Goal: Information Seeking & Learning: Learn about a topic

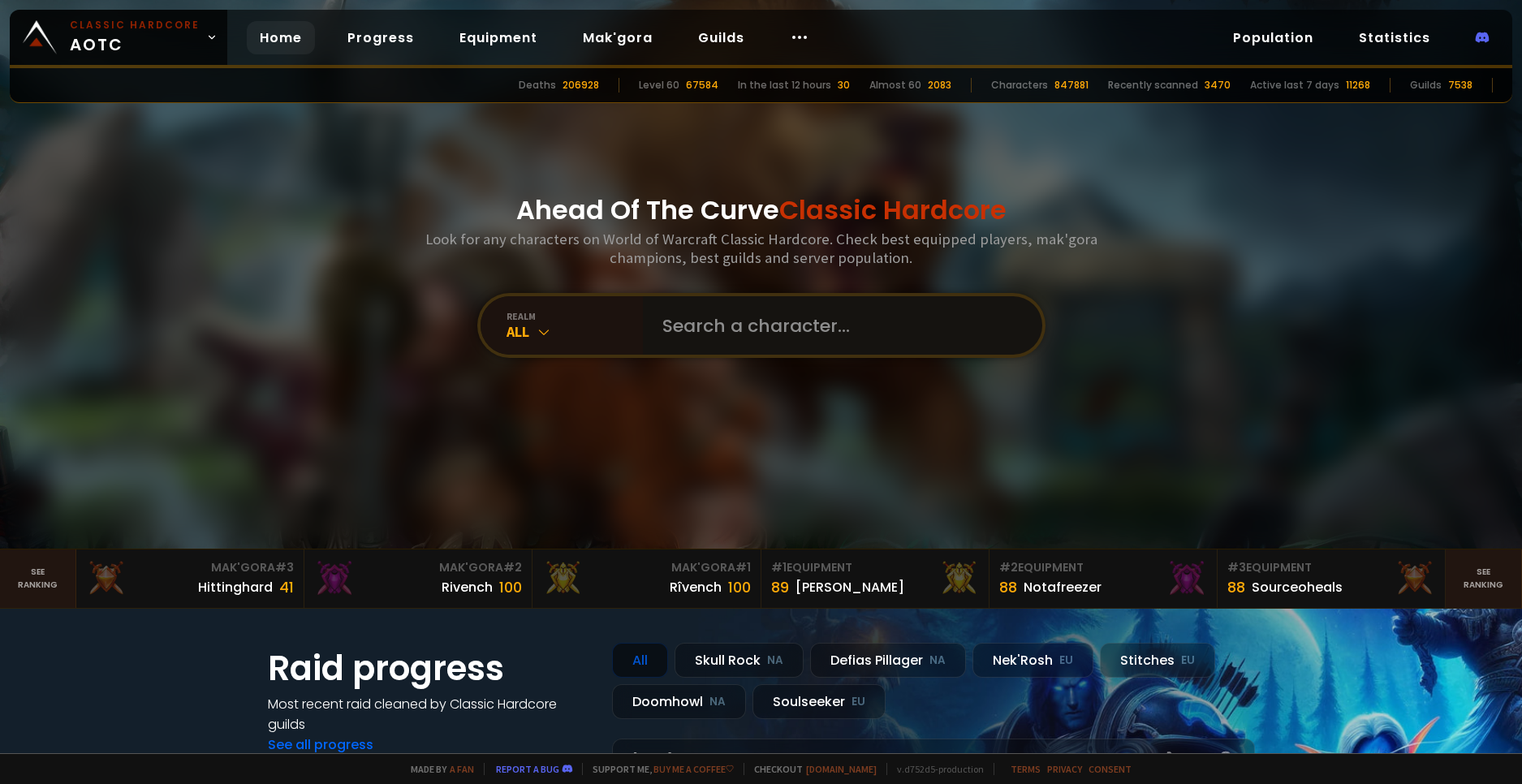
click at [704, 326] on input "text" at bounding box center [838, 325] width 370 height 58
type input "Volcome"
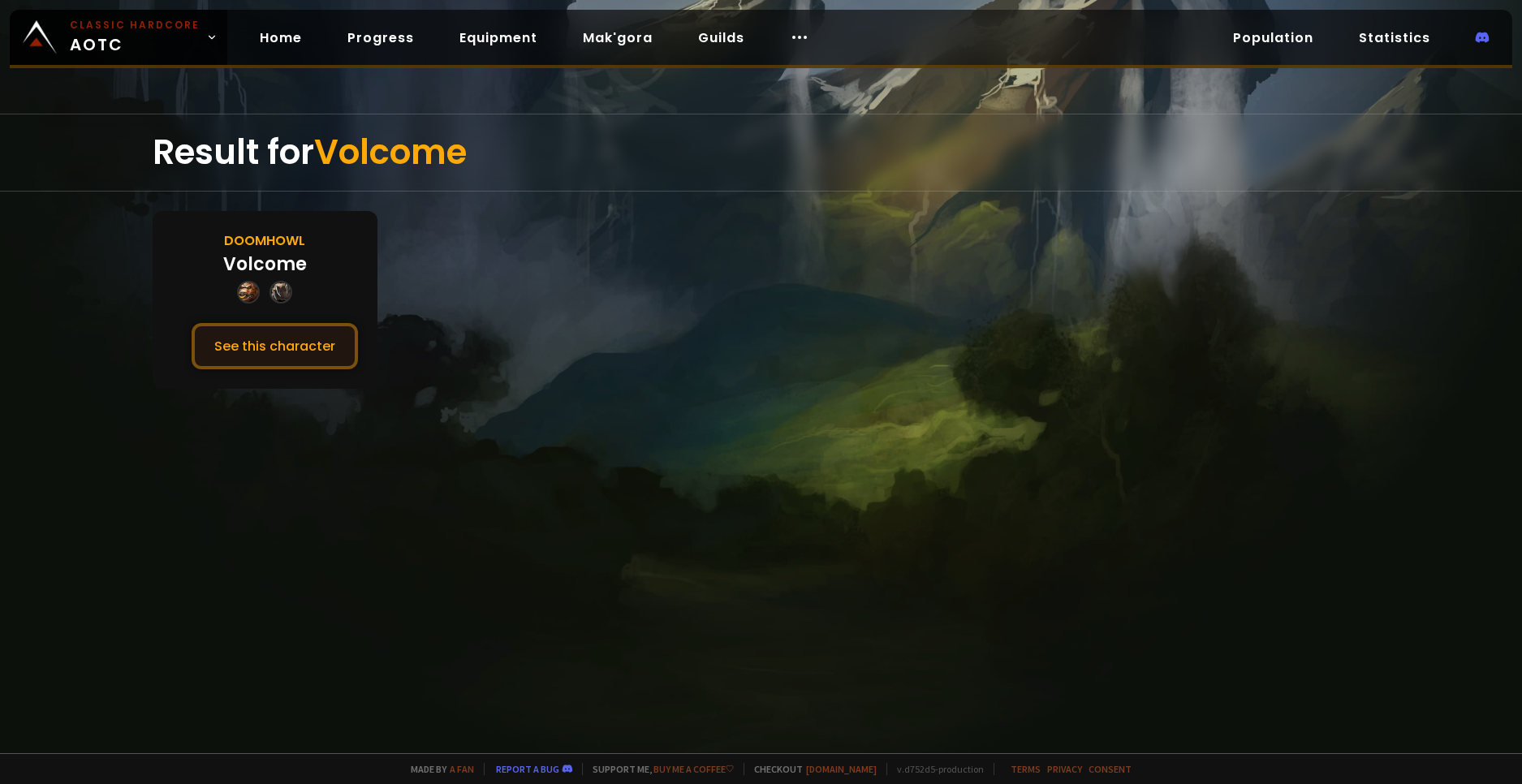
click at [280, 346] on button "See this character" at bounding box center [275, 346] width 167 height 46
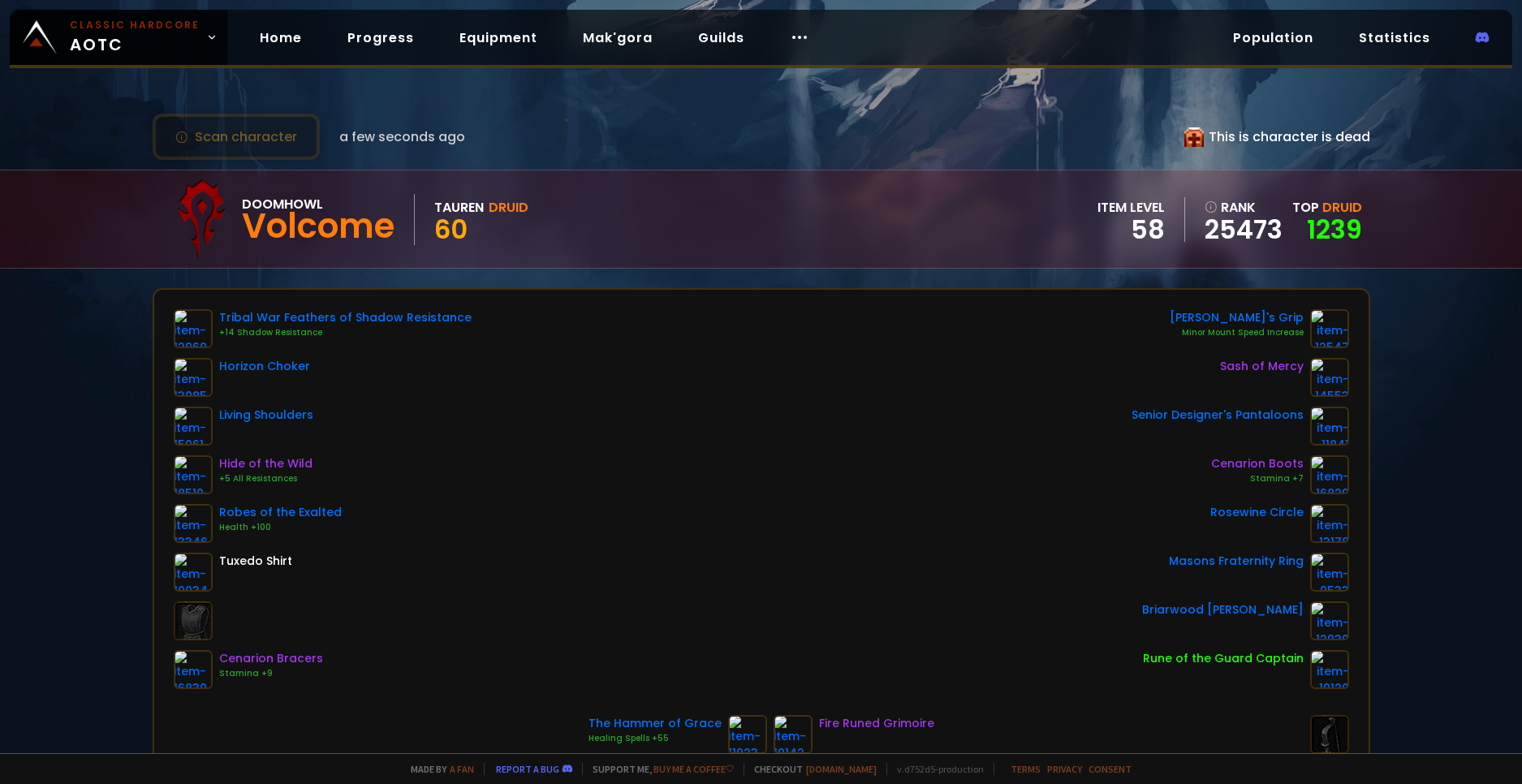
click at [21, 467] on div "Scan character a few seconds ago This is character is dead Doomhowl Volcome Tau…" at bounding box center [761, 376] width 1522 height 753
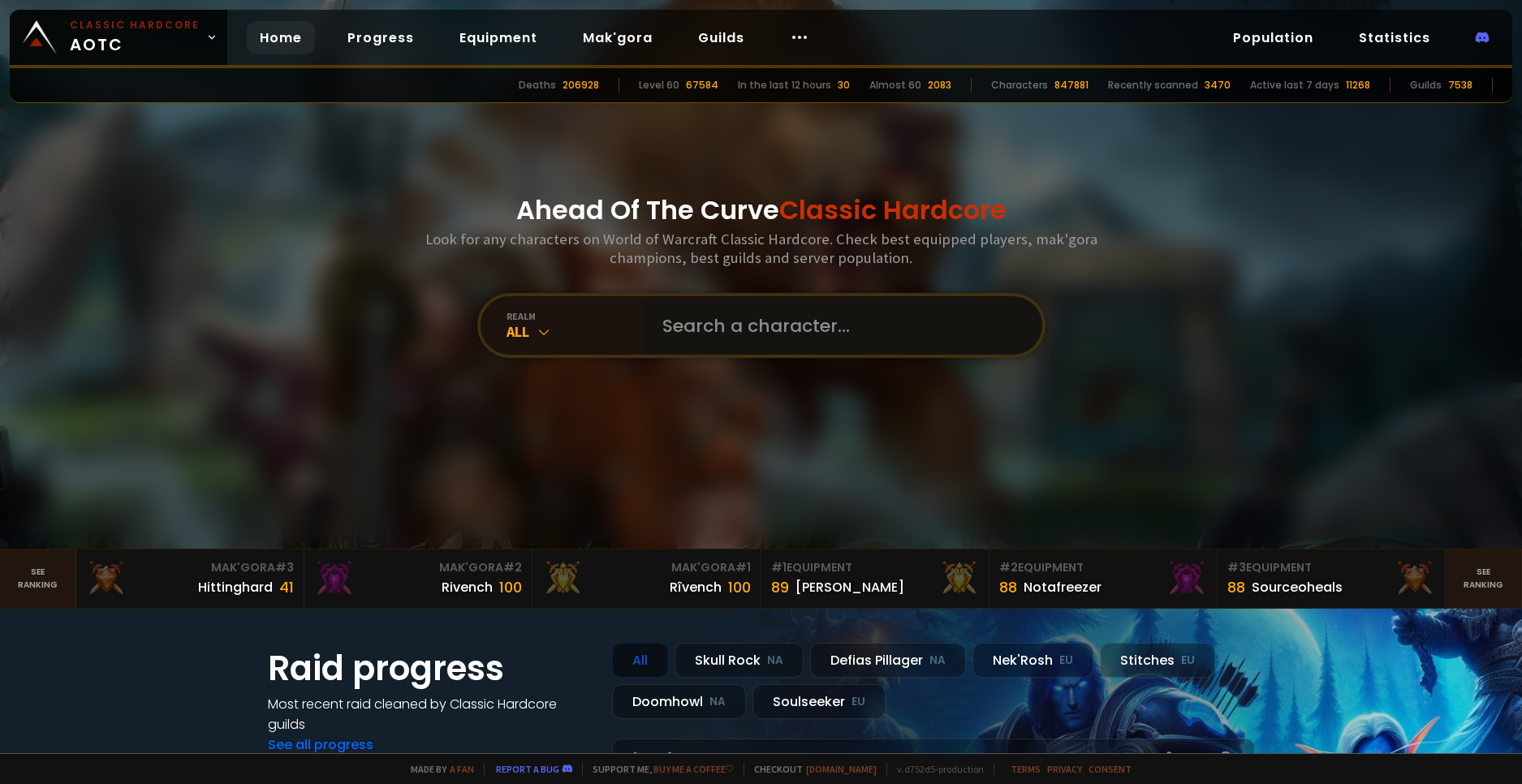
click at [713, 323] on input "text" at bounding box center [838, 325] width 370 height 58
paste input "β"
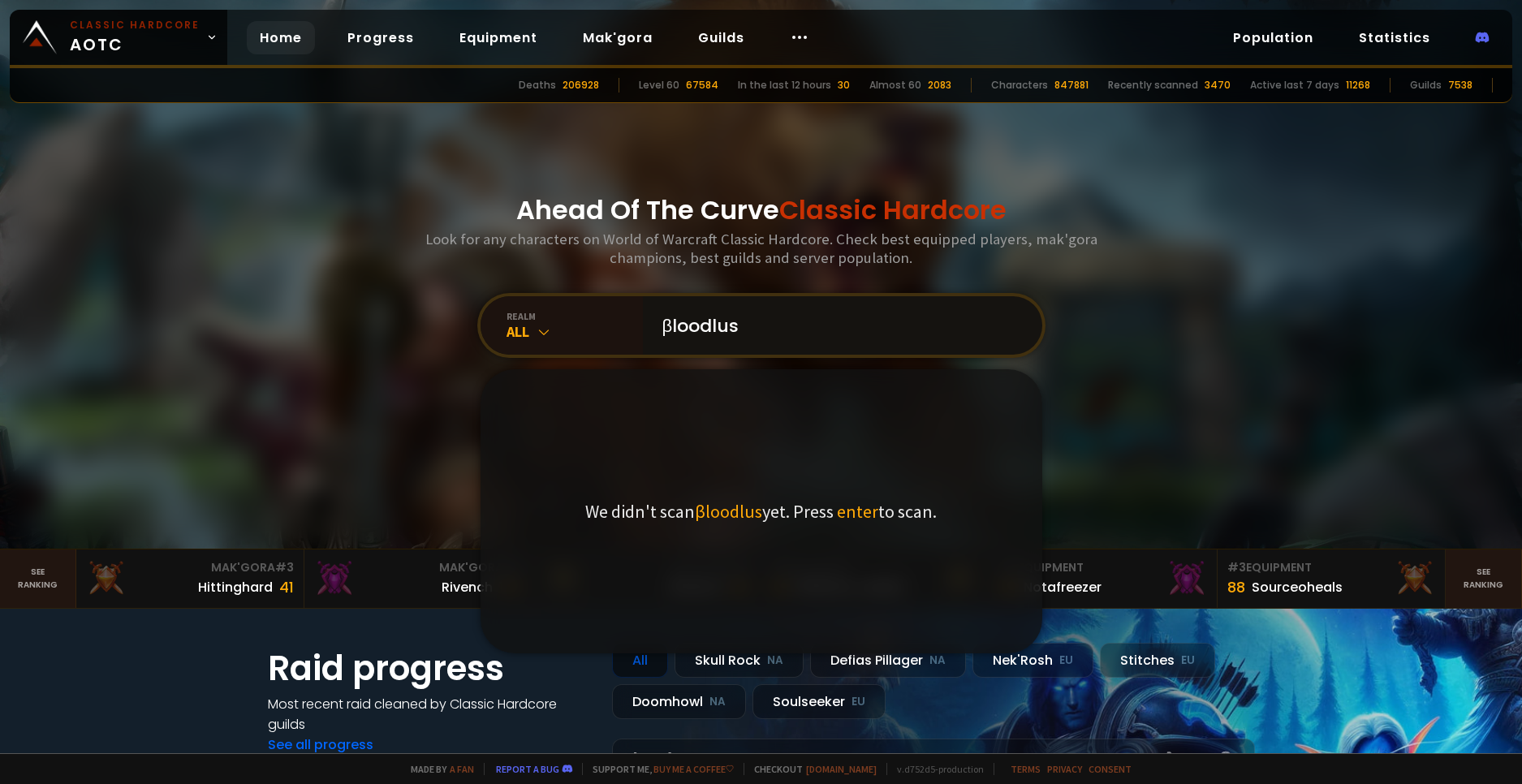
type input "βloodlust"
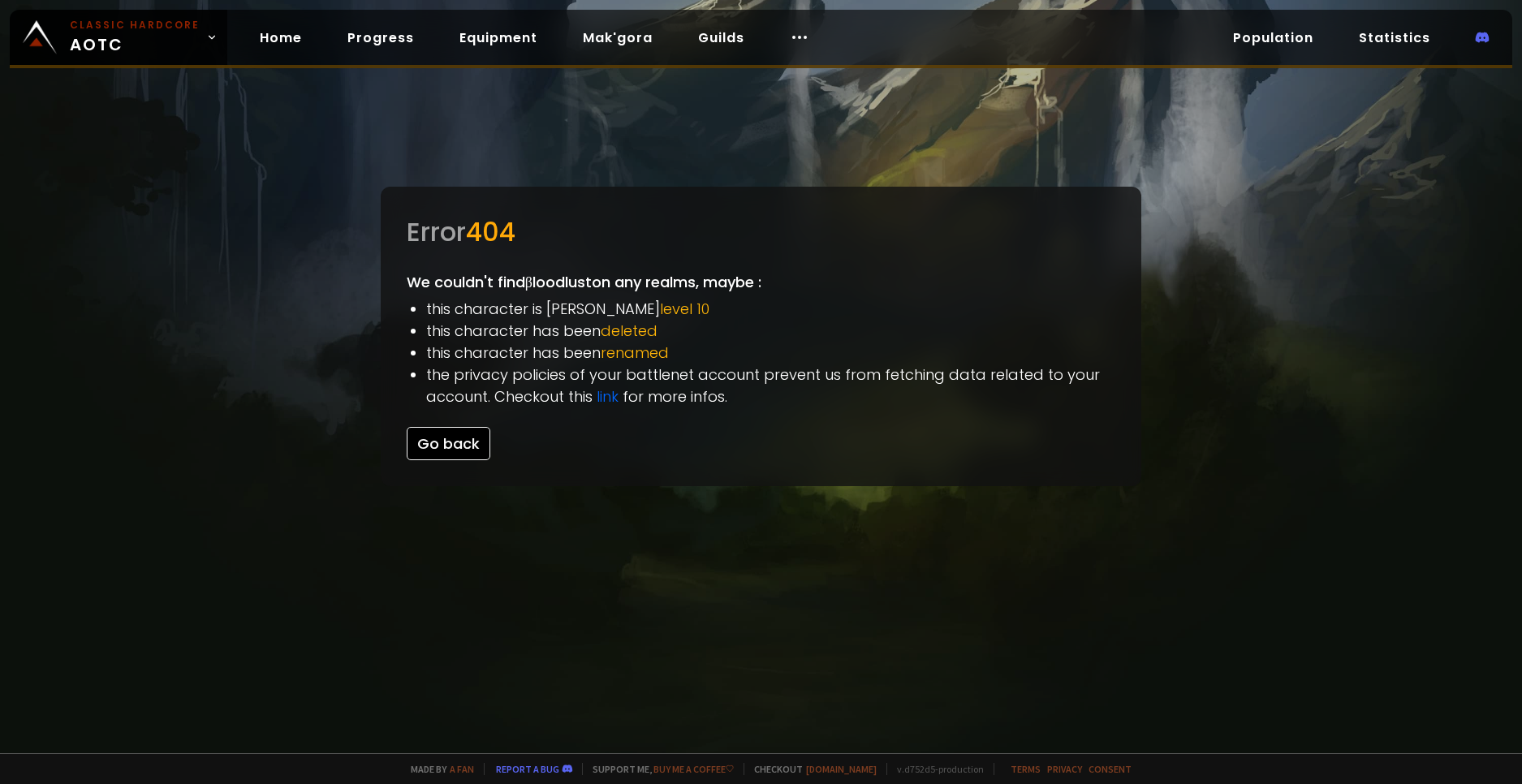
click at [443, 456] on button "Go back" at bounding box center [448, 443] width 84 height 33
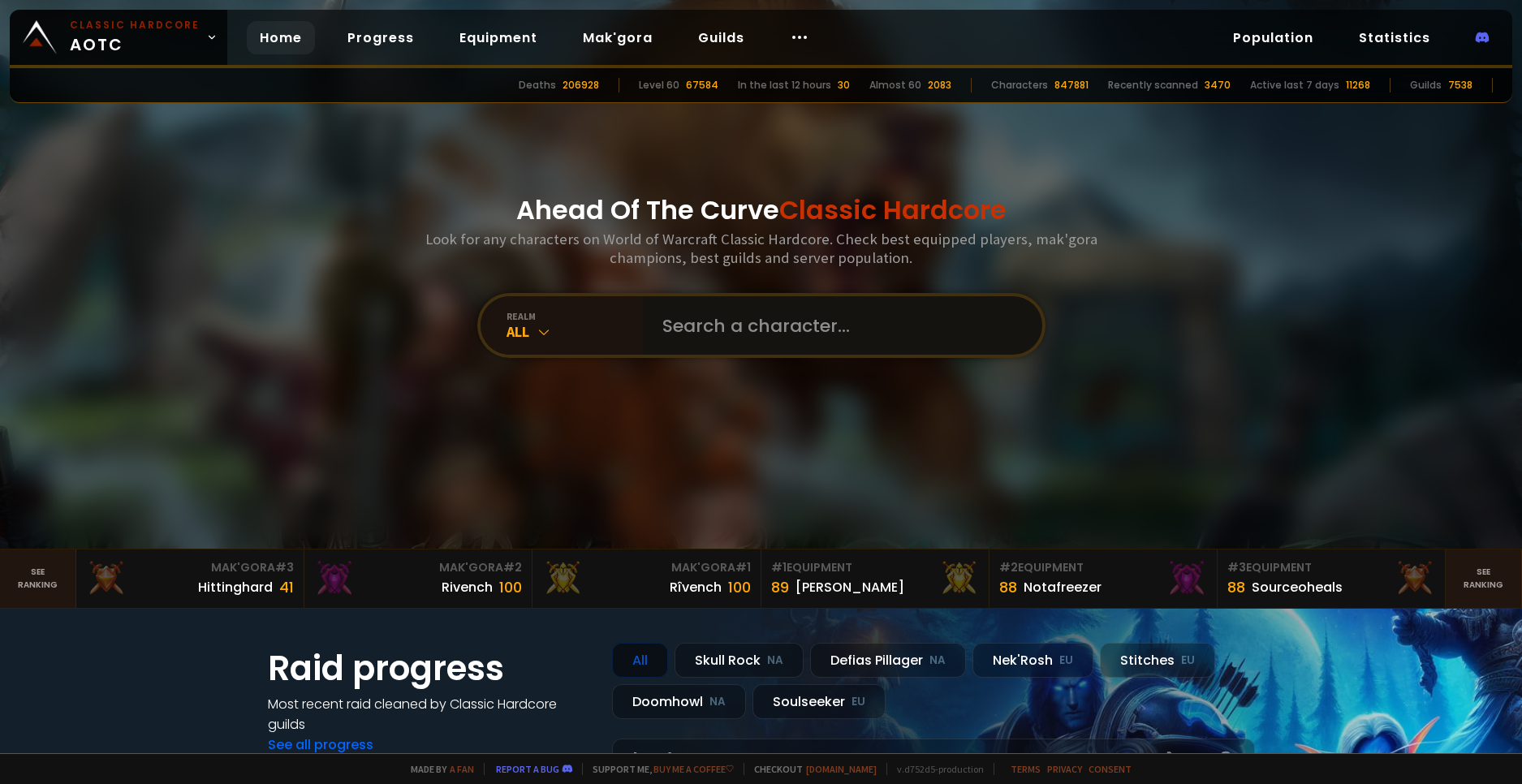
click at [770, 311] on input "text" at bounding box center [838, 325] width 370 height 58
click at [549, 316] on div "realm" at bounding box center [575, 316] width 136 height 12
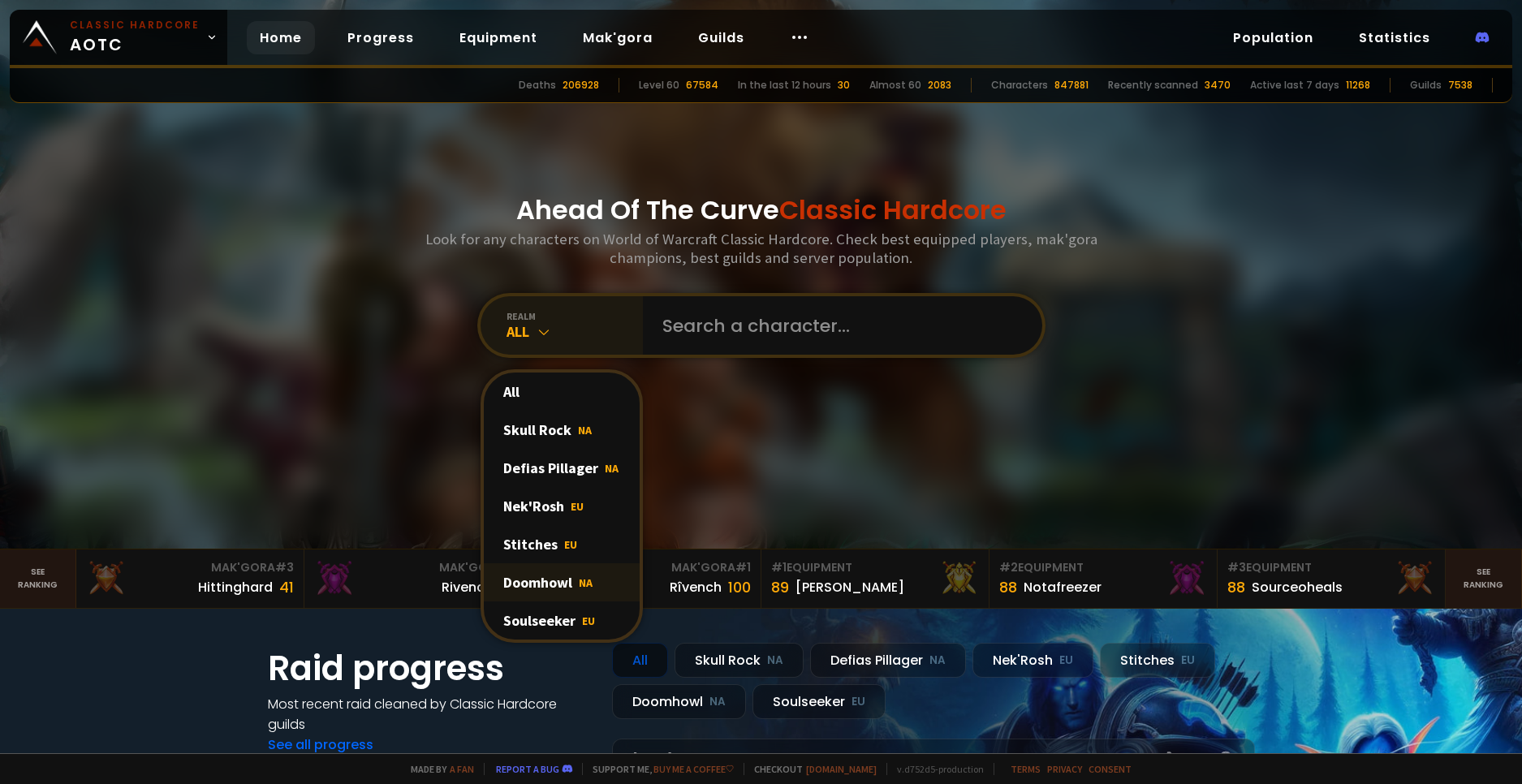
click at [545, 581] on div "Doomhowl NA" at bounding box center [562, 581] width 156 height 38
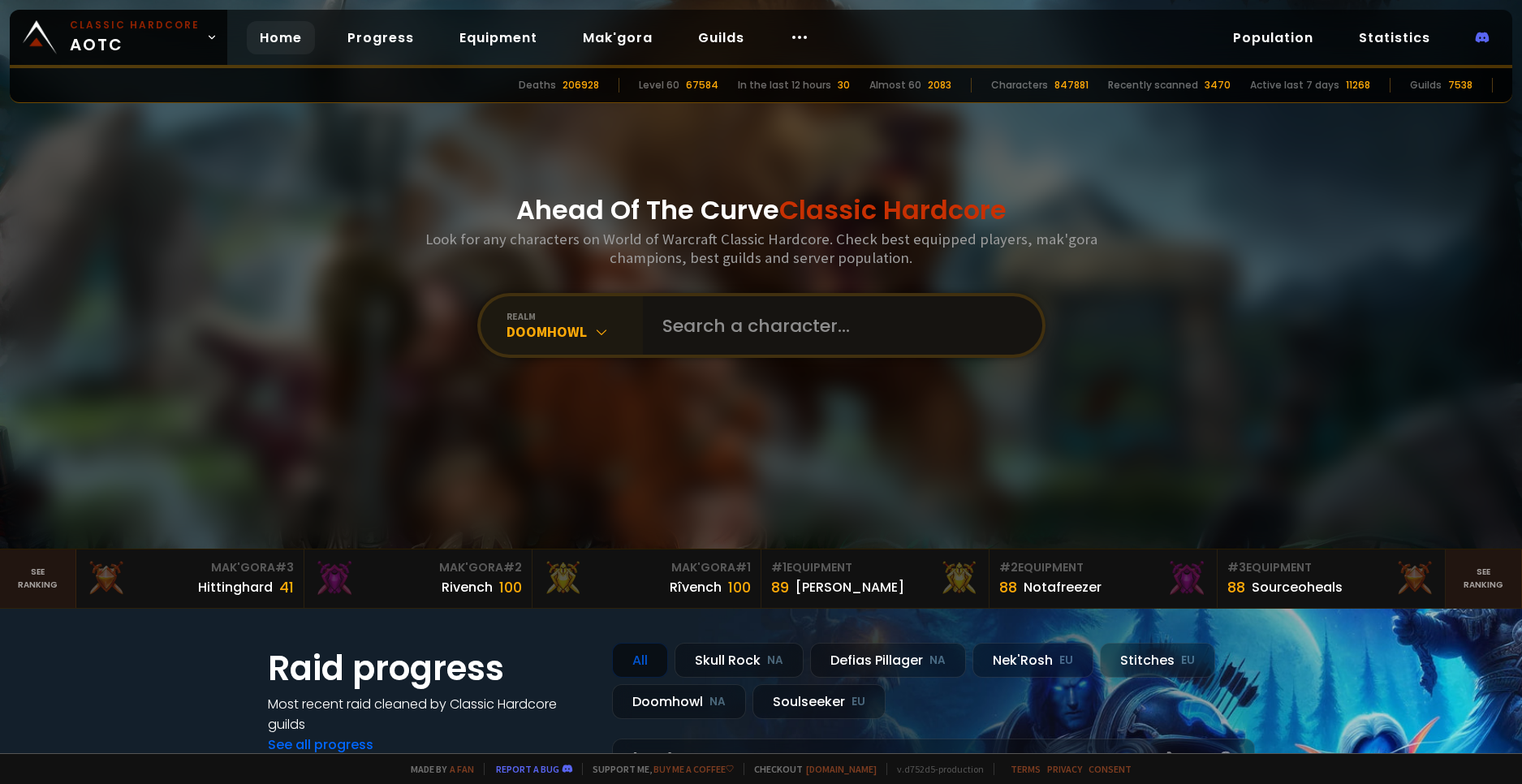
click at [728, 342] on input "text" at bounding box center [838, 325] width 370 height 58
type input "Volcome"
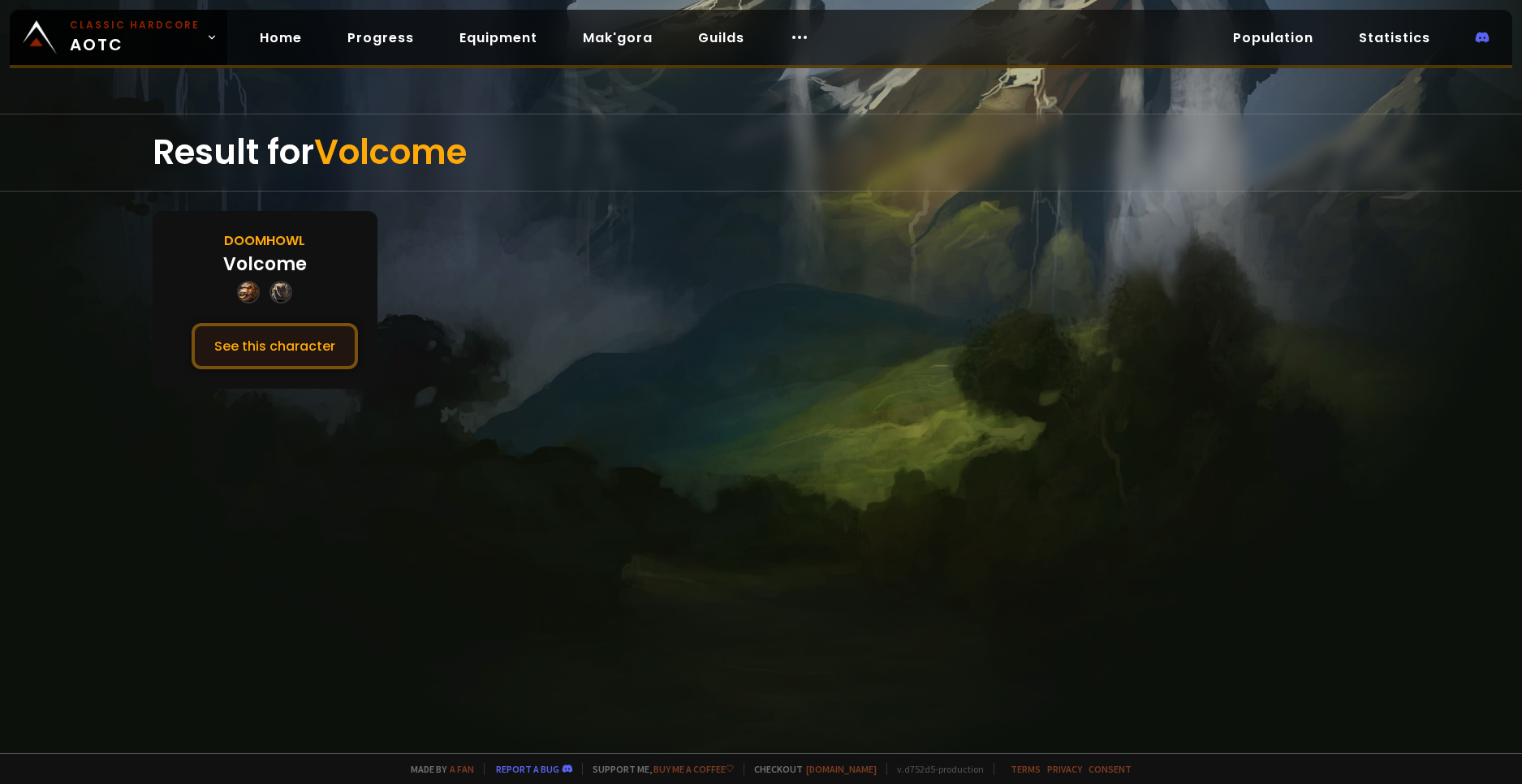
click at [288, 354] on button "See this character" at bounding box center [275, 346] width 167 height 46
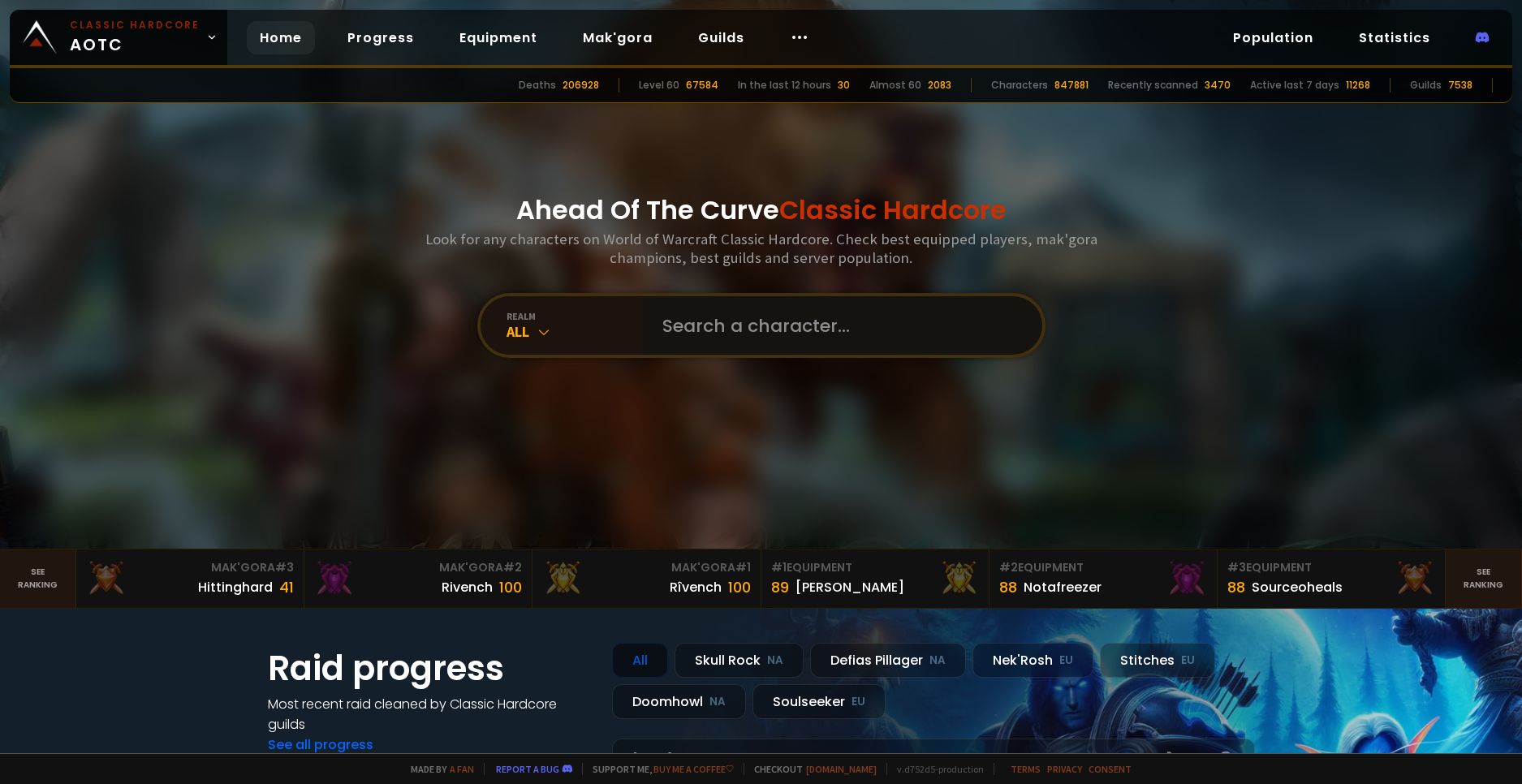
click at [733, 331] on input "text" at bounding box center [838, 325] width 370 height 58
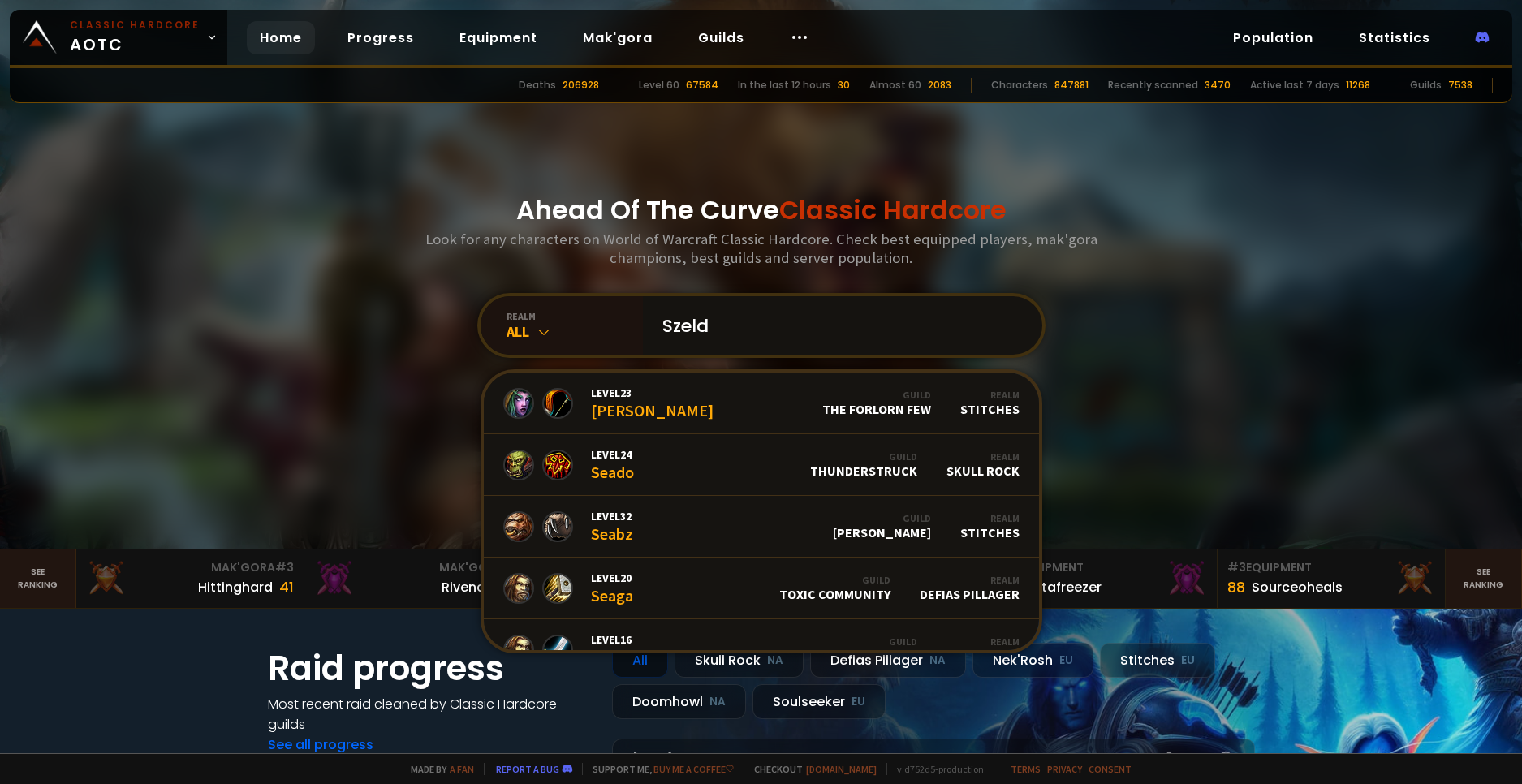
type input "Szeldo"
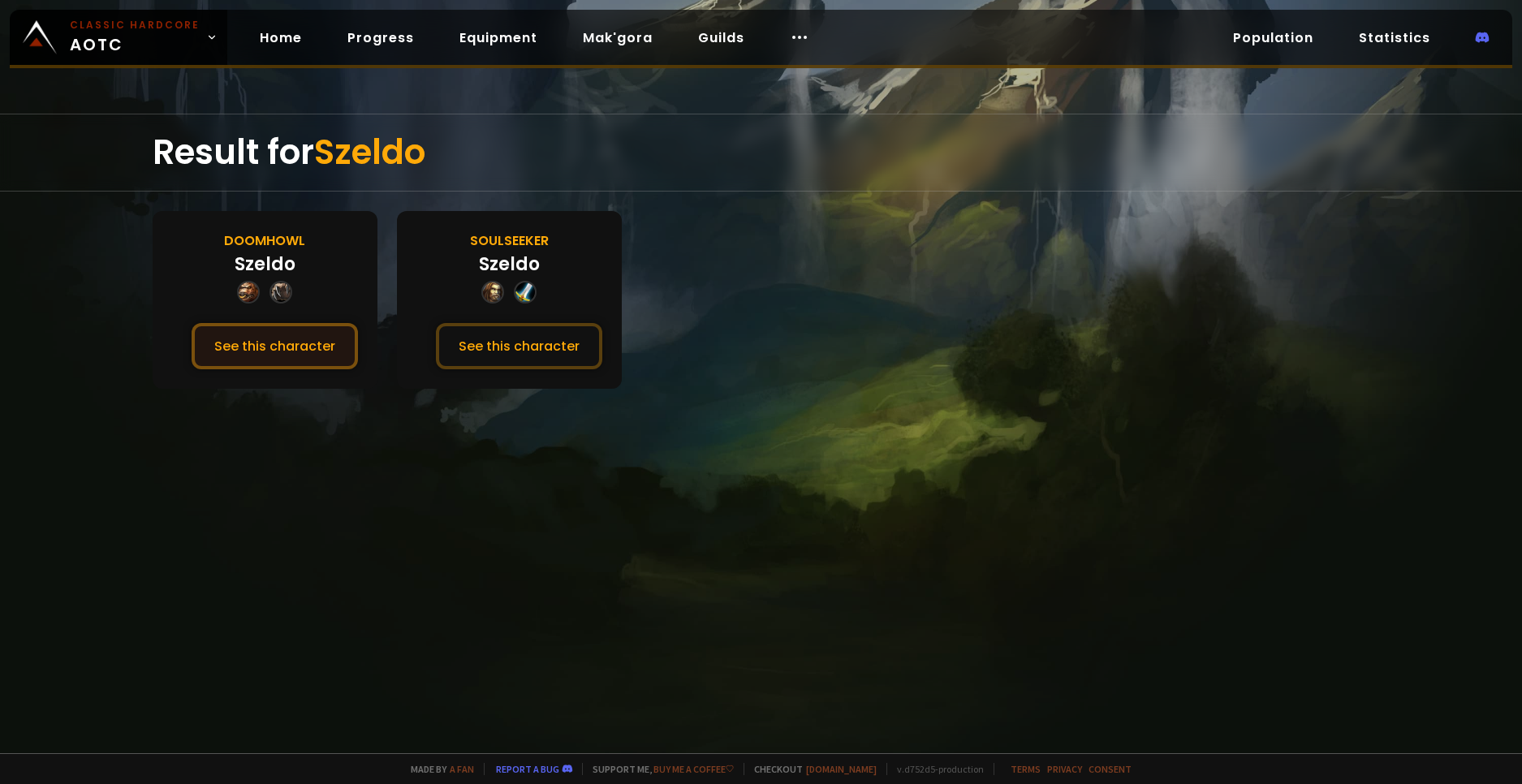
click at [282, 348] on button "See this character" at bounding box center [275, 346] width 167 height 46
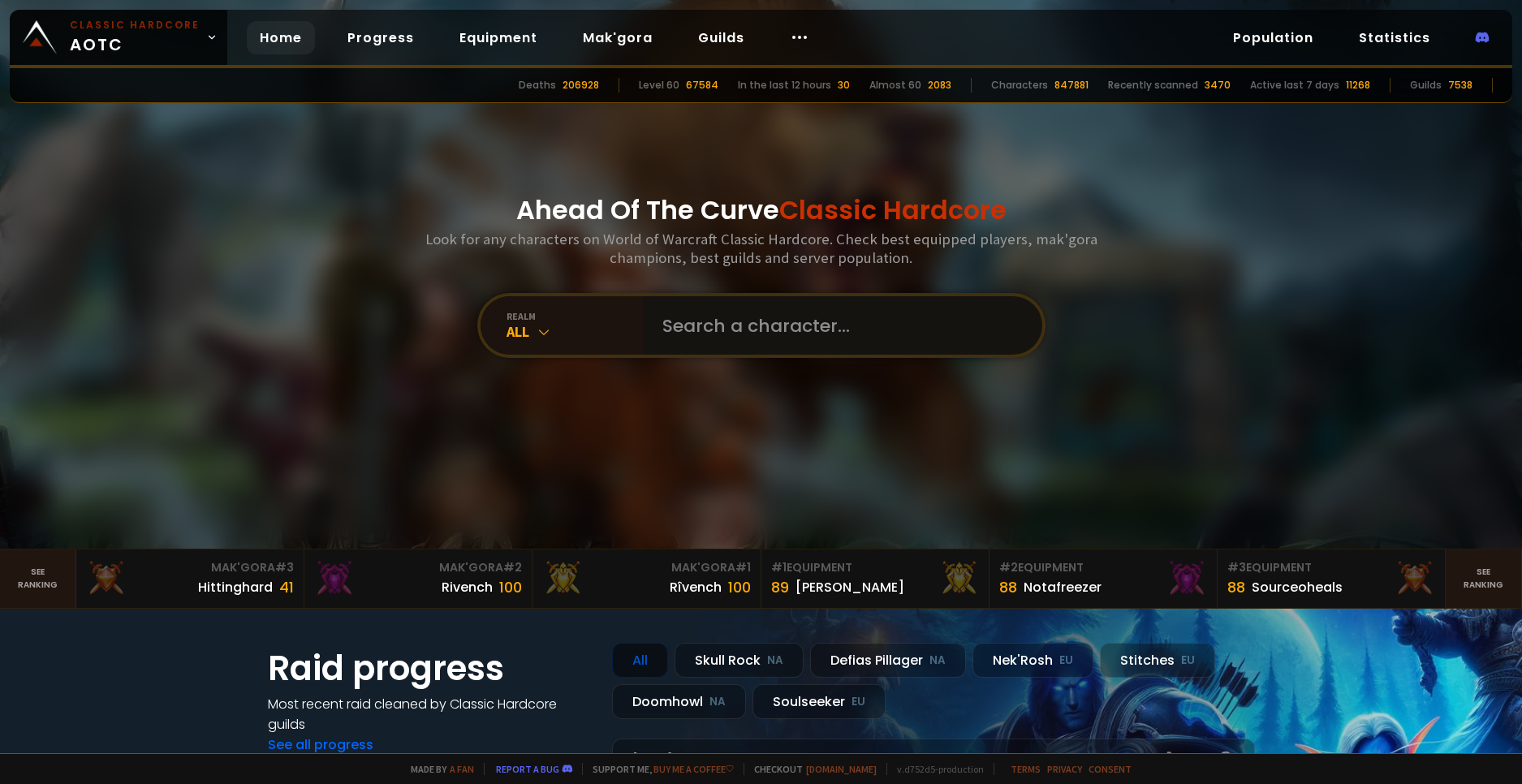
click at [791, 311] on input "text" at bounding box center [838, 325] width 370 height 58
type input "Cp[[as"
click at [743, 332] on input "text" at bounding box center [838, 325] width 370 height 58
type input "Coppas"
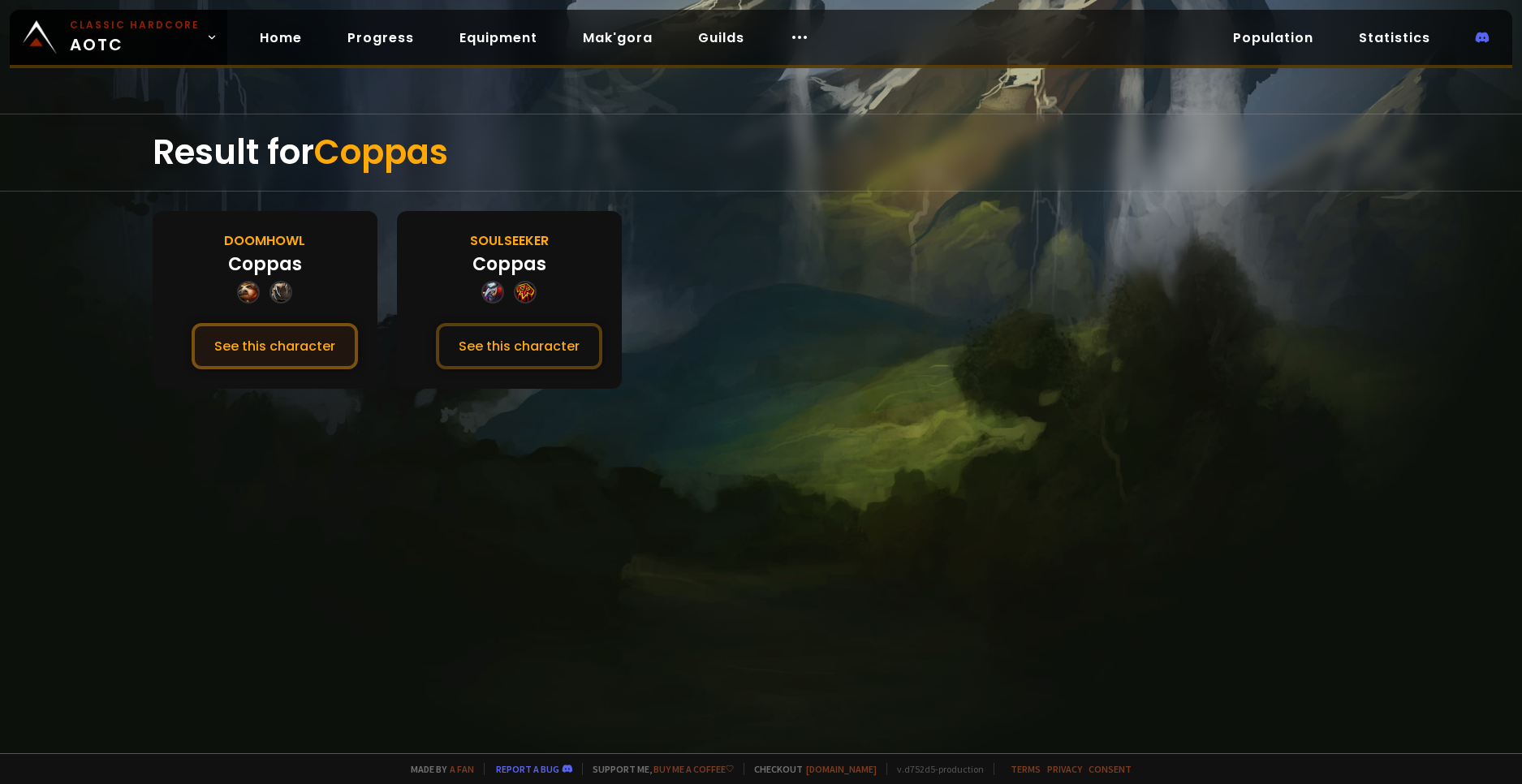
click at [302, 337] on button "See this character" at bounding box center [275, 346] width 167 height 46
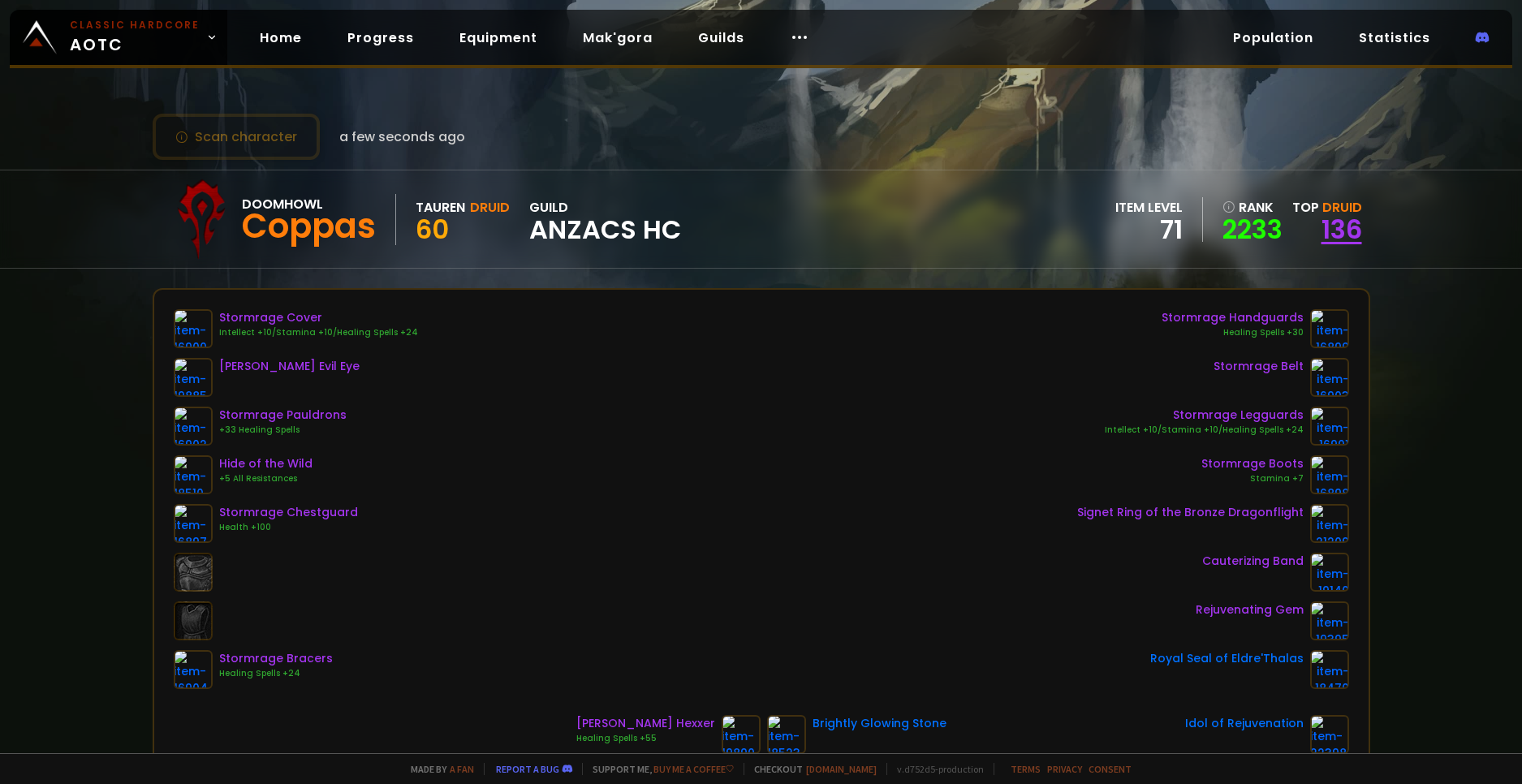
click at [1322, 220] on link "136" at bounding box center [1343, 229] width 41 height 36
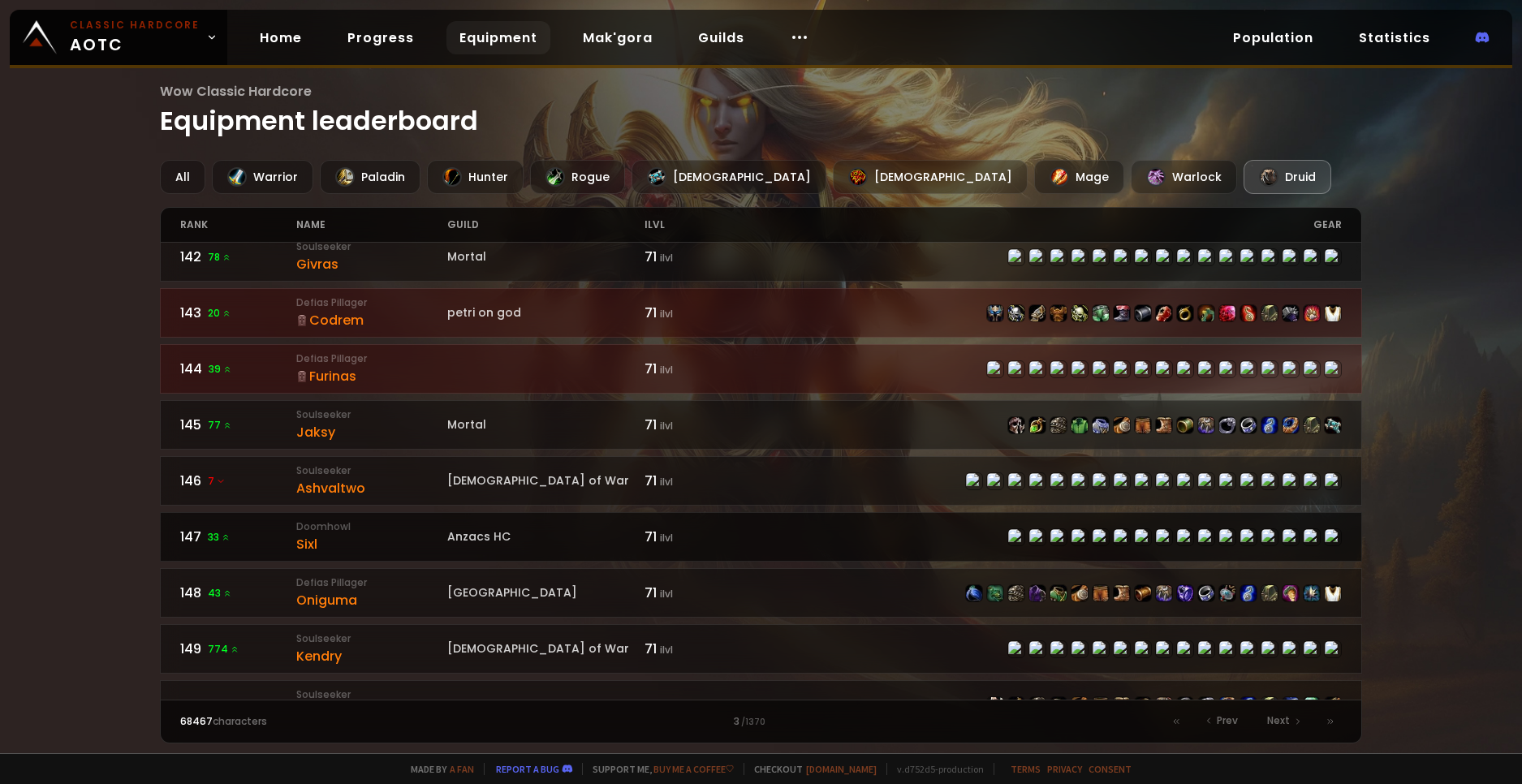
scroll to position [2349, 0]
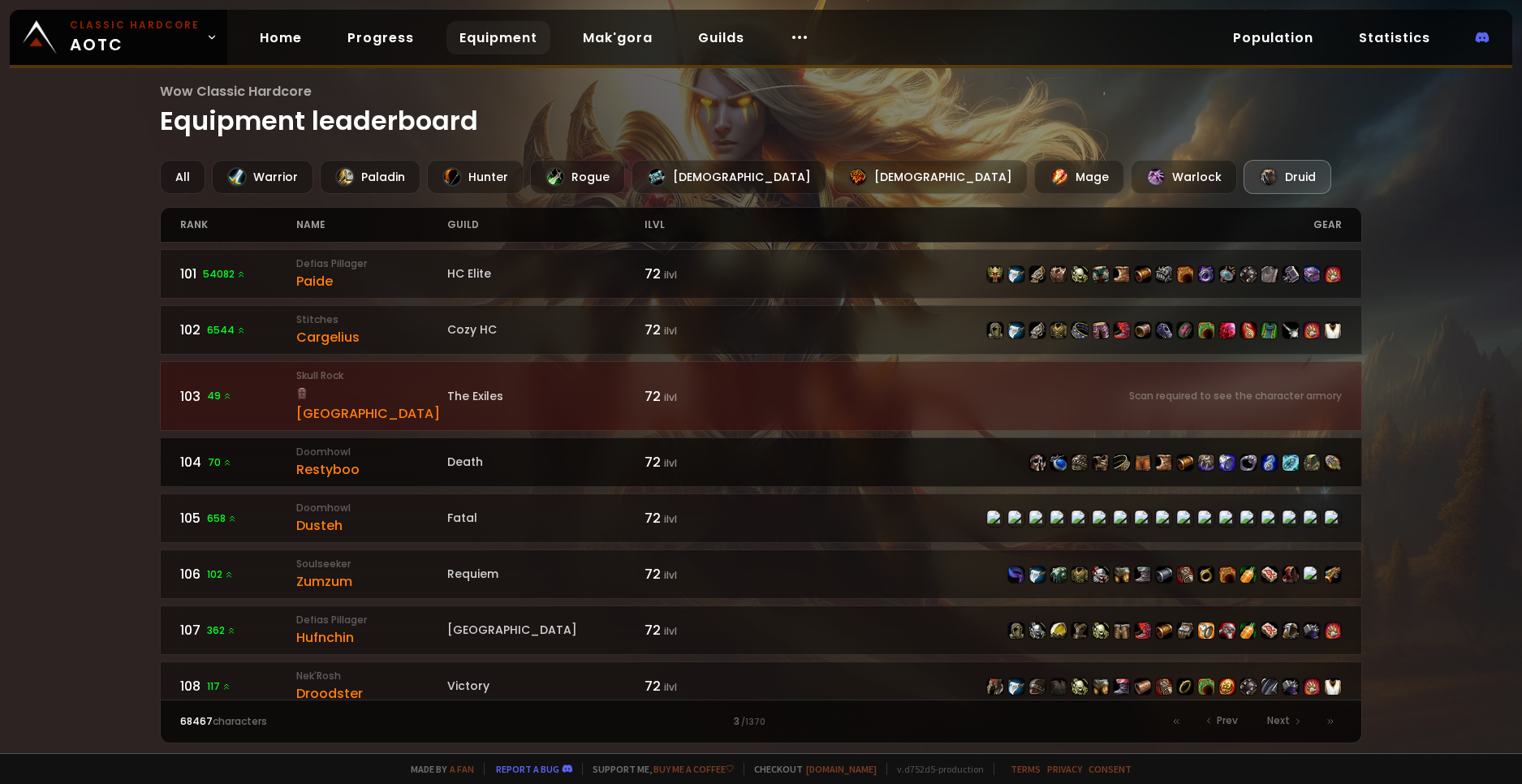
click at [320, 460] on div "Restyboo" at bounding box center [371, 469] width 151 height 20
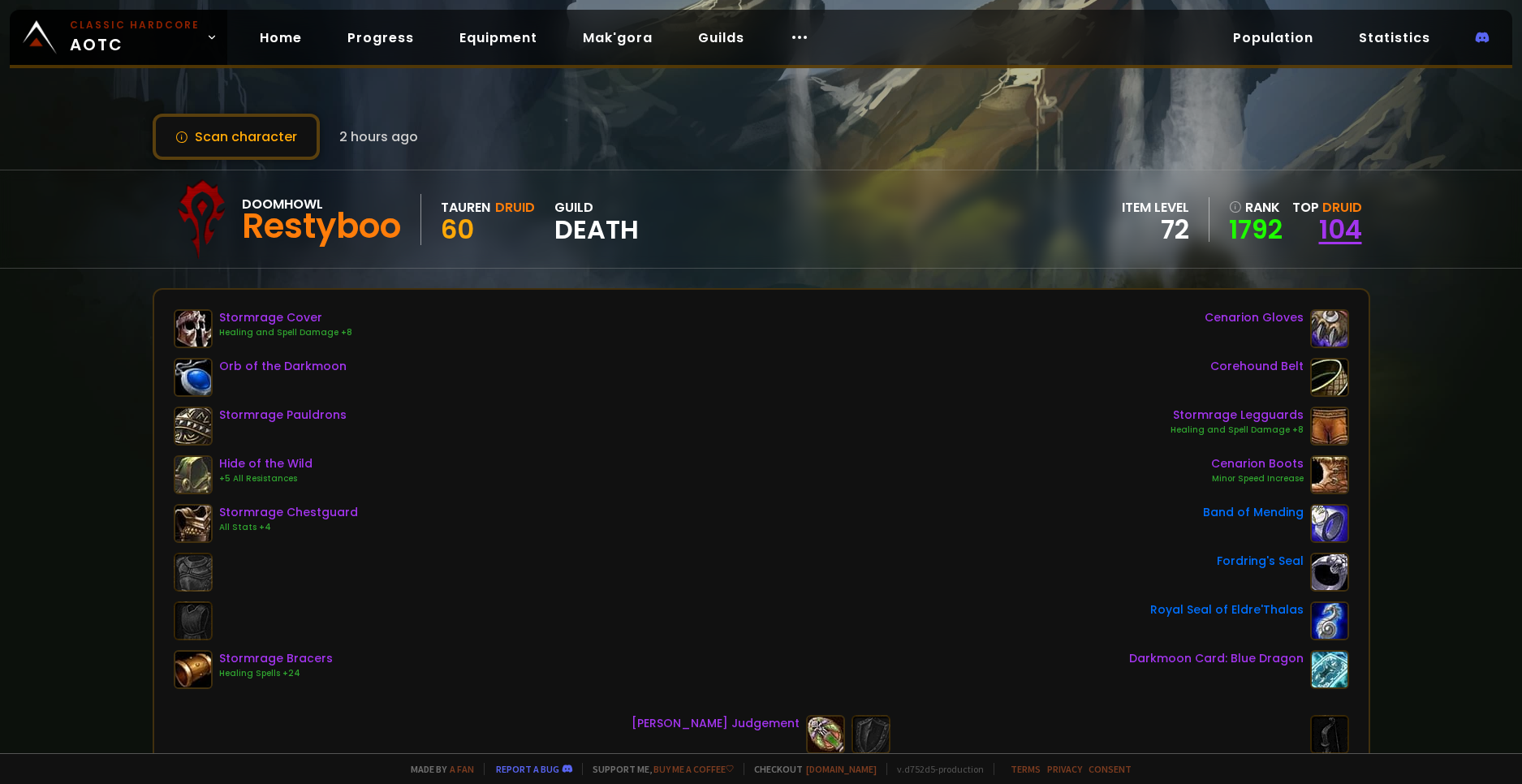
click at [1332, 225] on link "104" at bounding box center [1341, 229] width 43 height 36
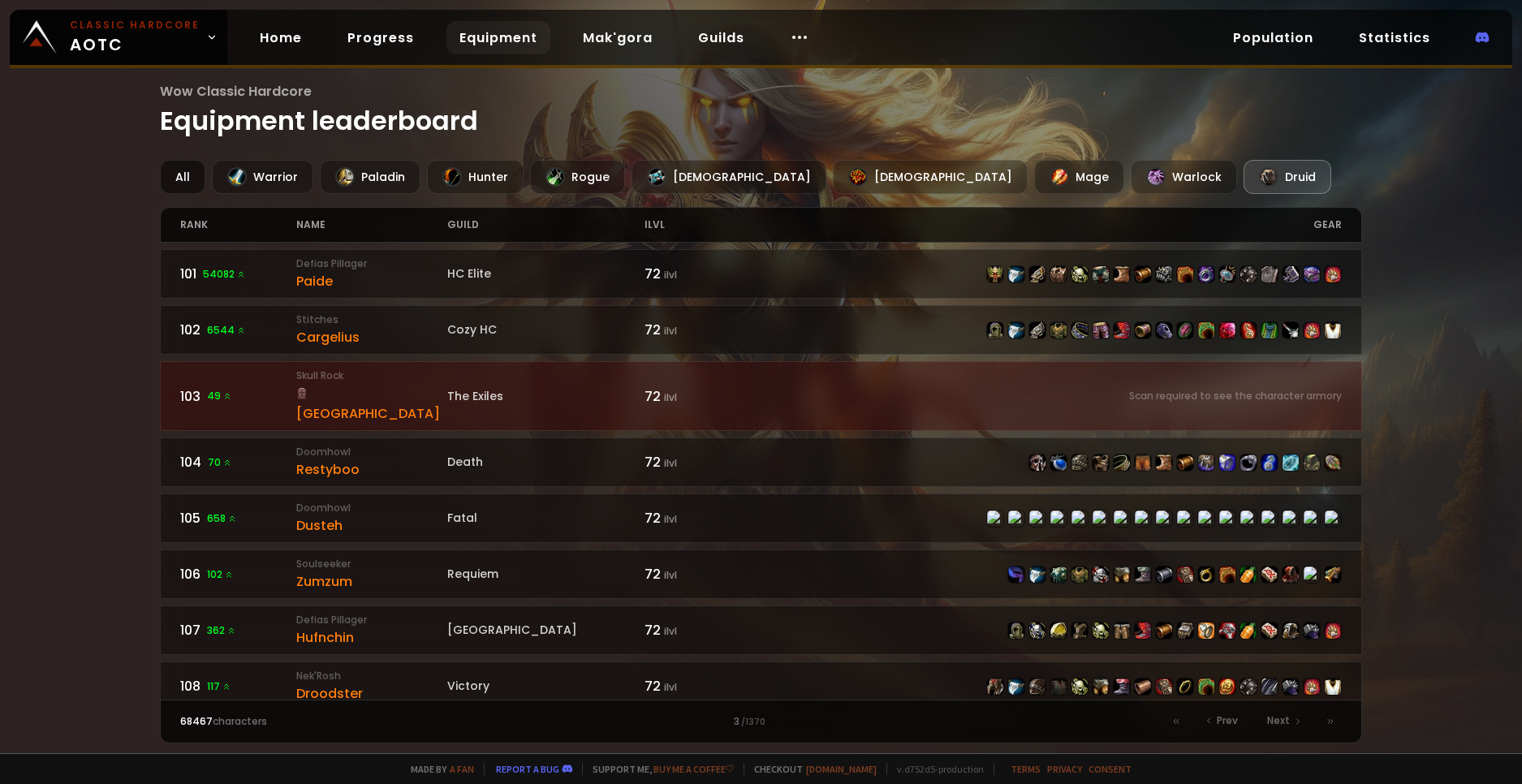
click at [185, 177] on div "All" at bounding box center [182, 176] width 46 height 34
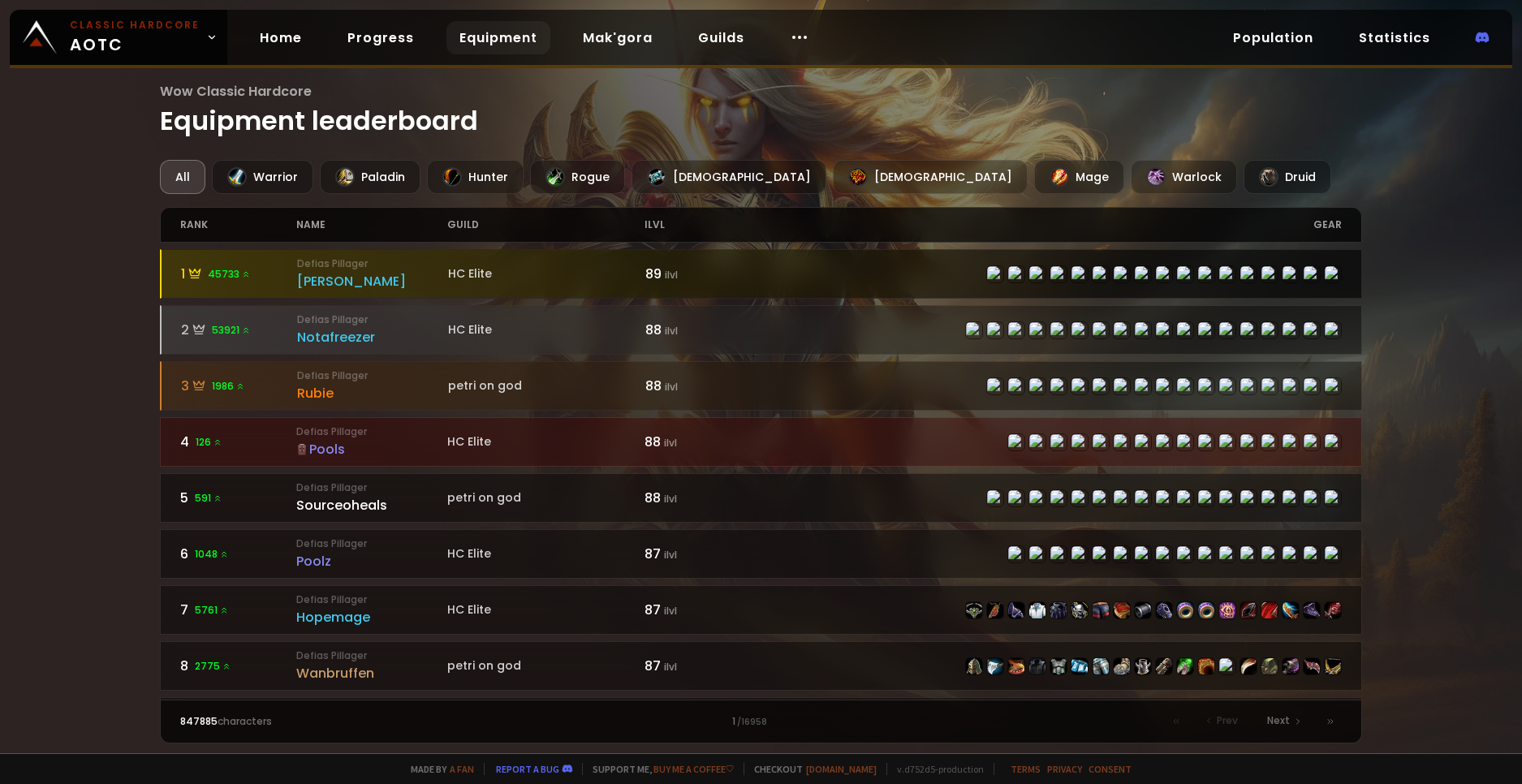
click at [357, 285] on div "[PERSON_NAME]" at bounding box center [372, 280] width 151 height 20
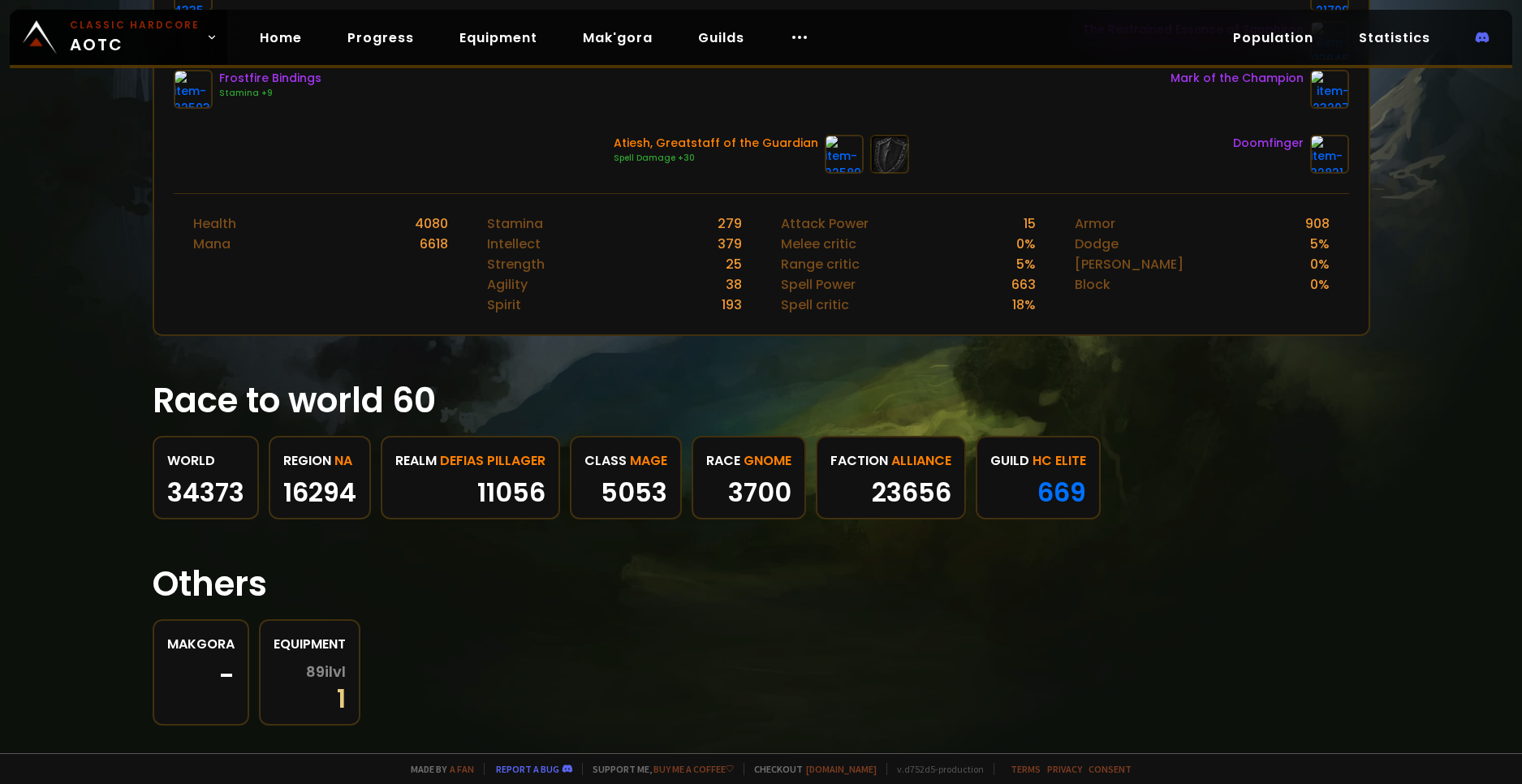
scroll to position [605, 0]
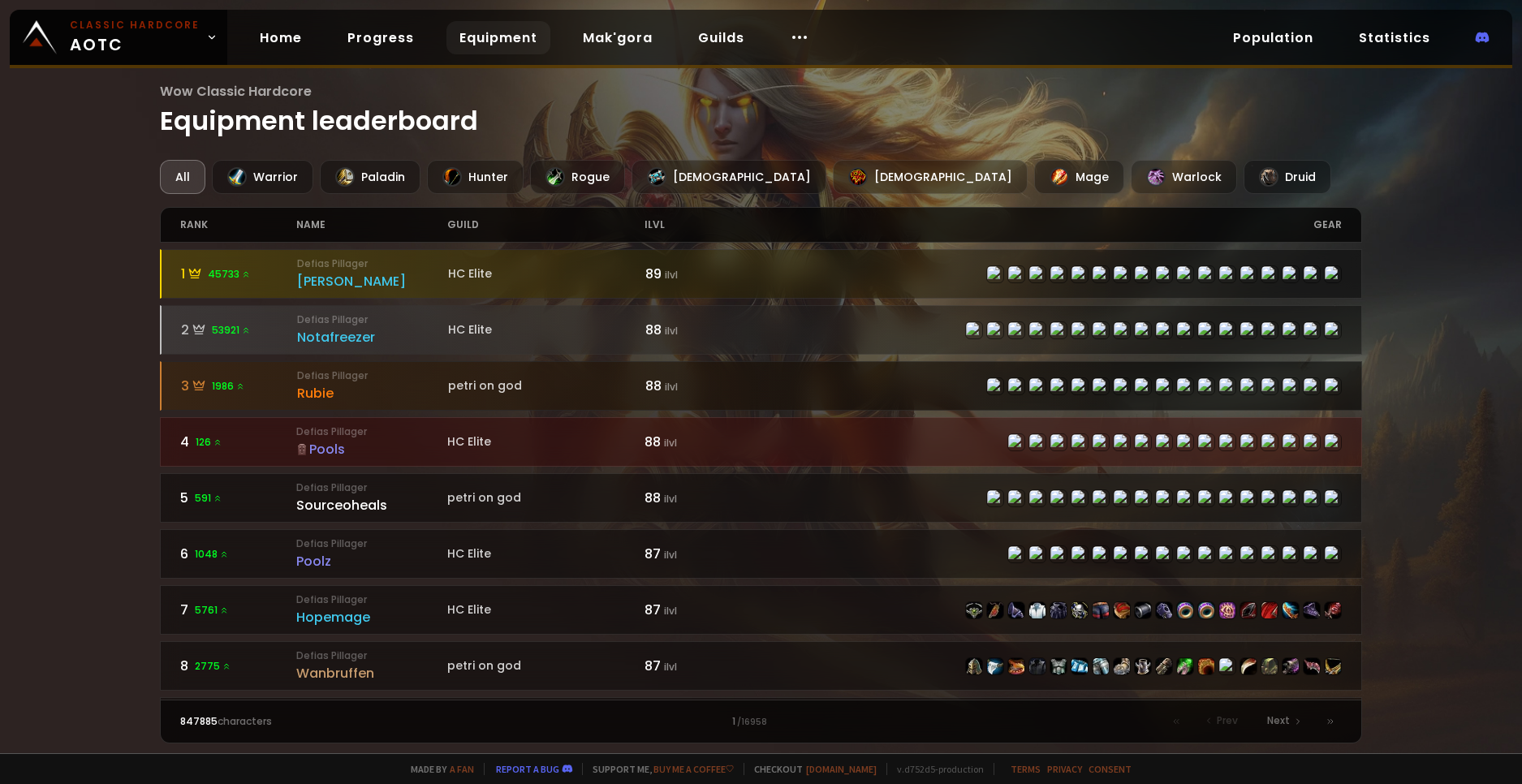
click at [314, 393] on div "Rubie" at bounding box center [372, 392] width 151 height 20
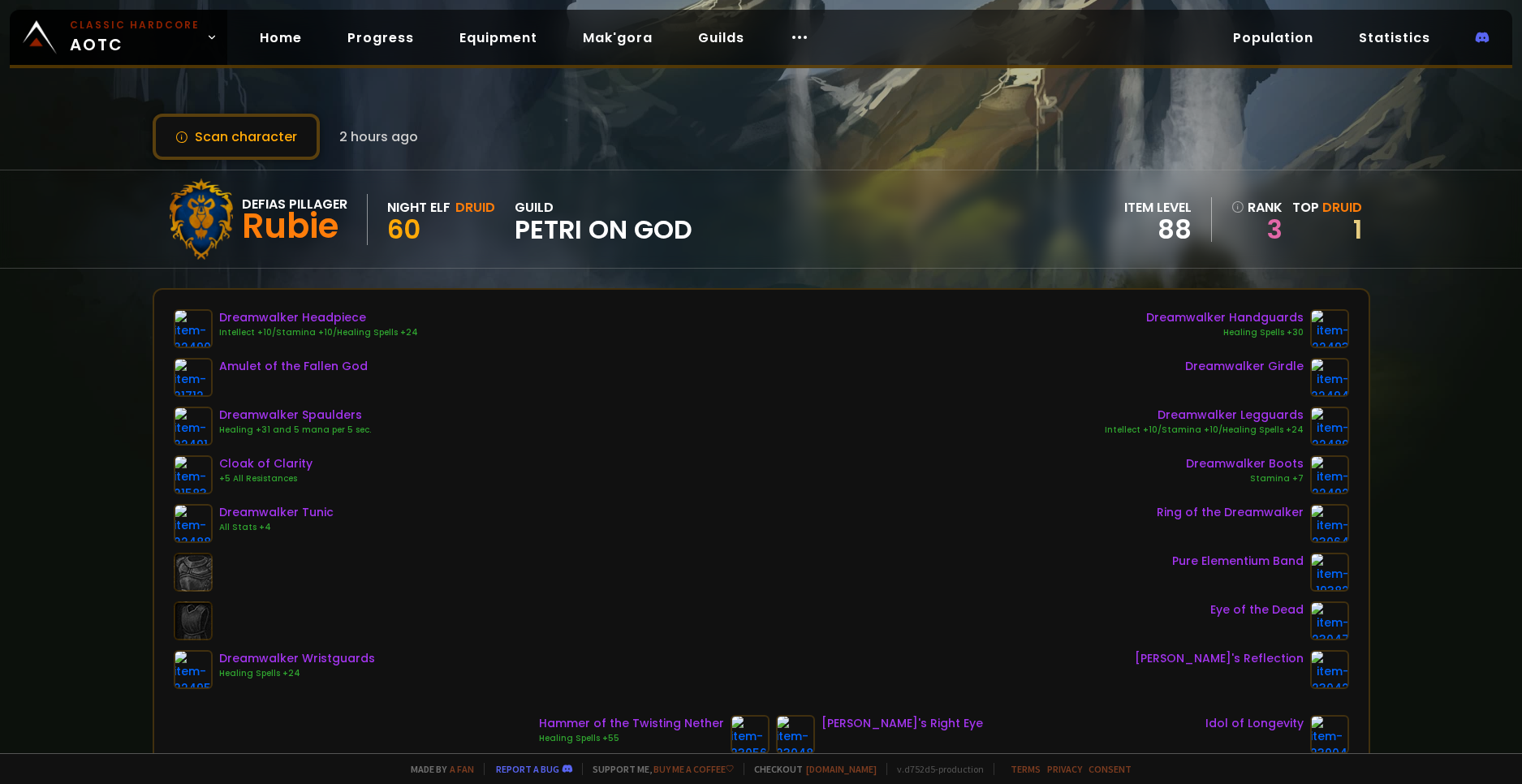
scroll to position [81, 0]
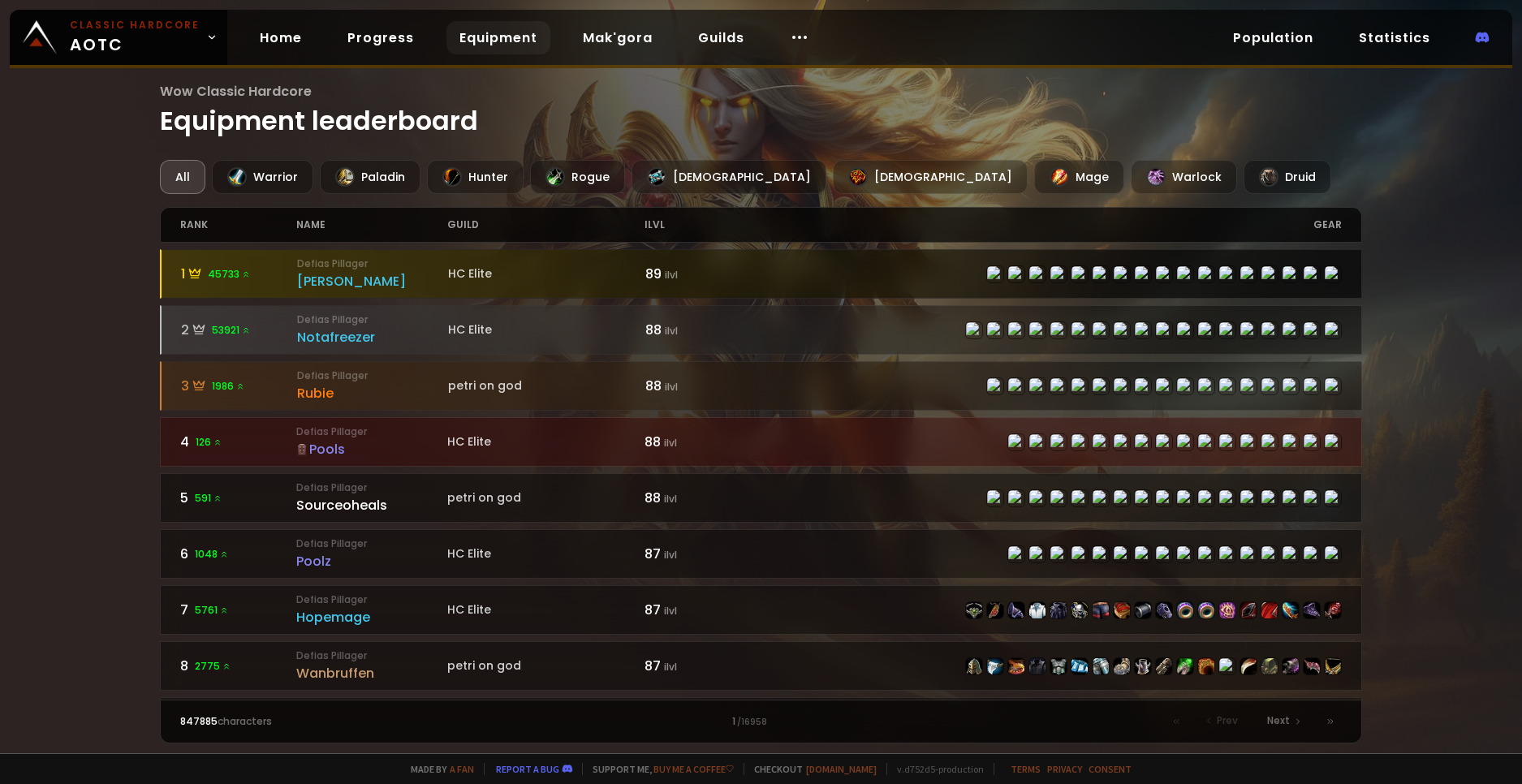
click at [319, 277] on div "[PERSON_NAME]" at bounding box center [372, 280] width 151 height 20
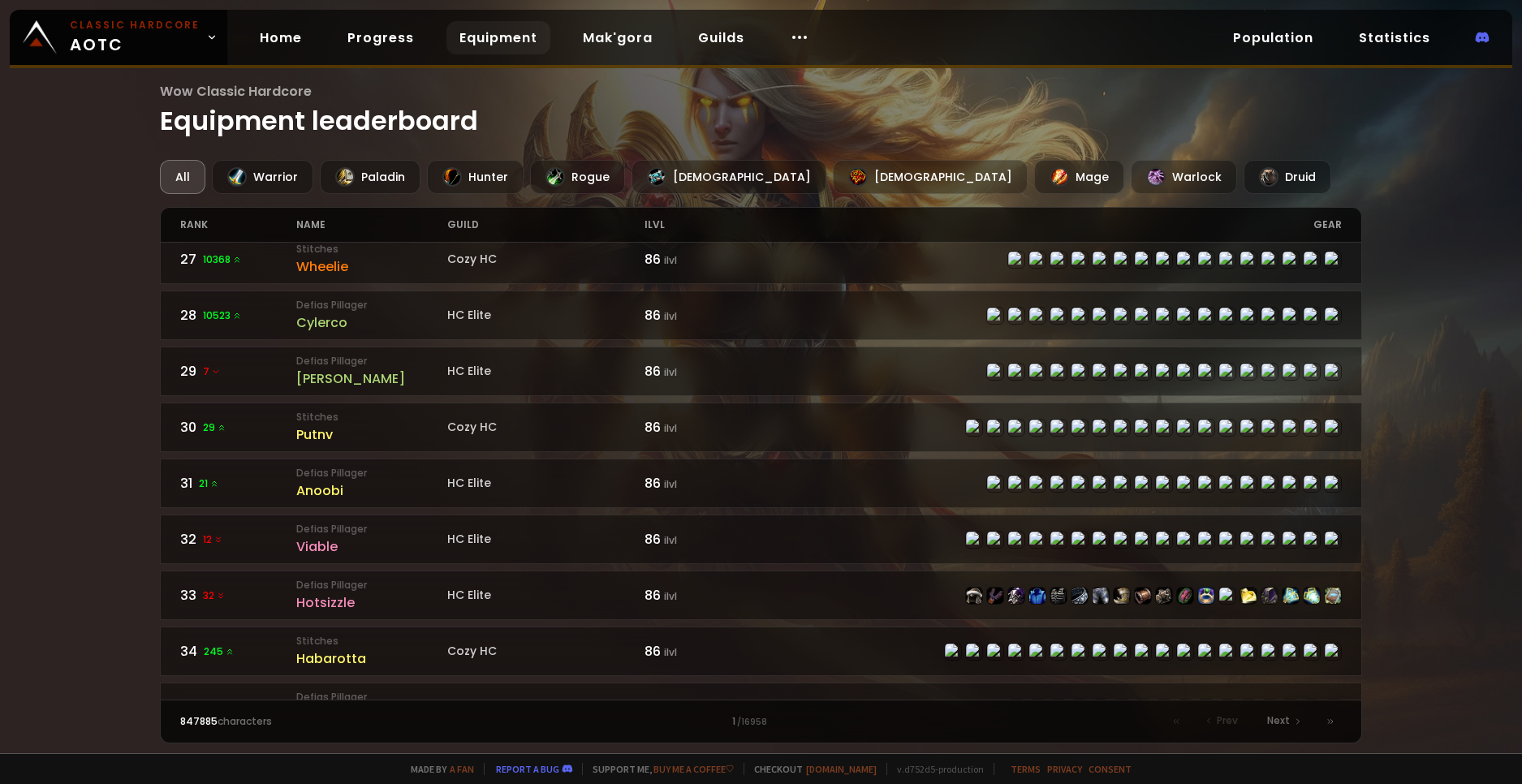
scroll to position [1542, 0]
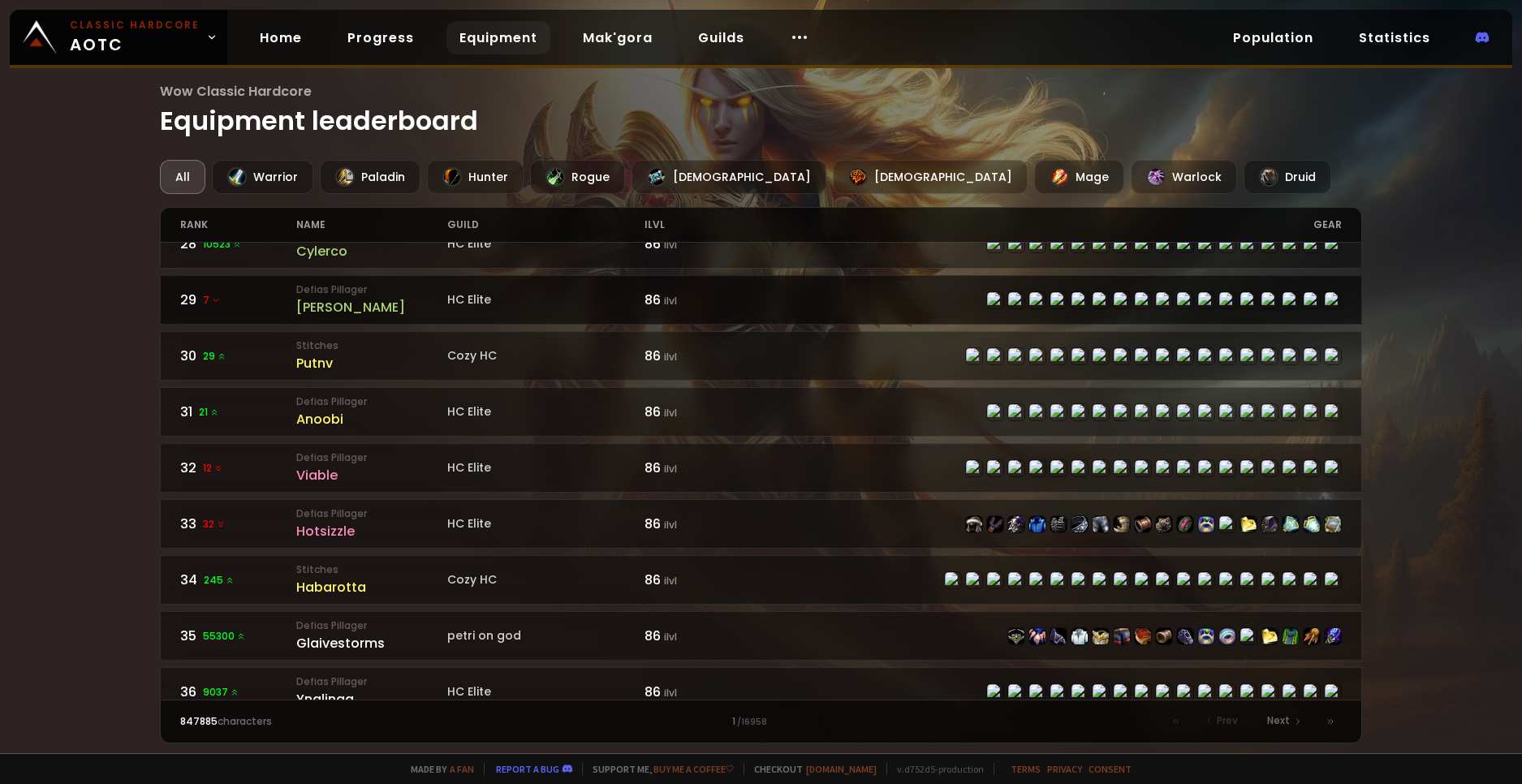
click at [321, 287] on small "Defias Pillager" at bounding box center [371, 289] width 151 height 15
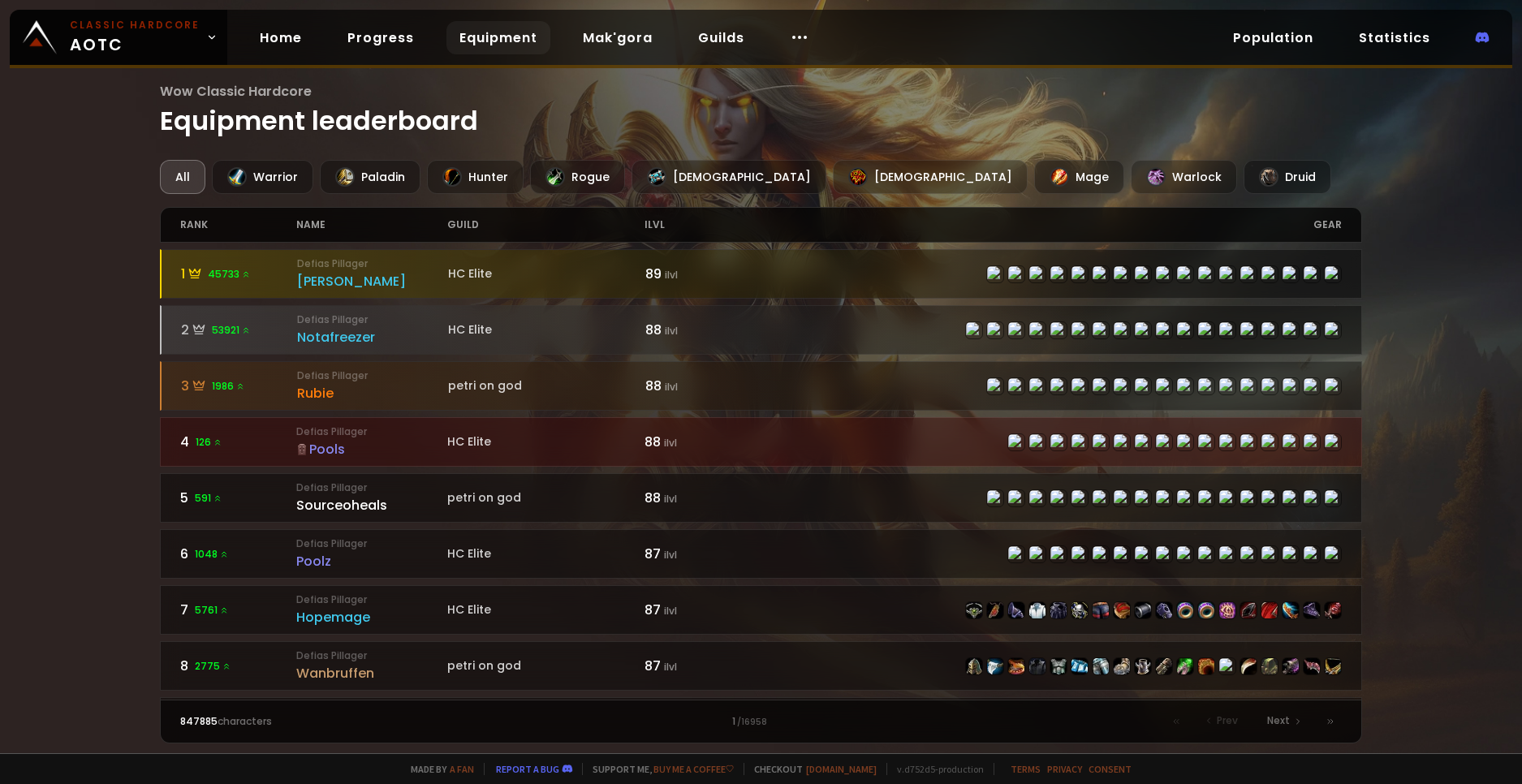
click at [324, 435] on small "Defias Pillager" at bounding box center [371, 431] width 151 height 15
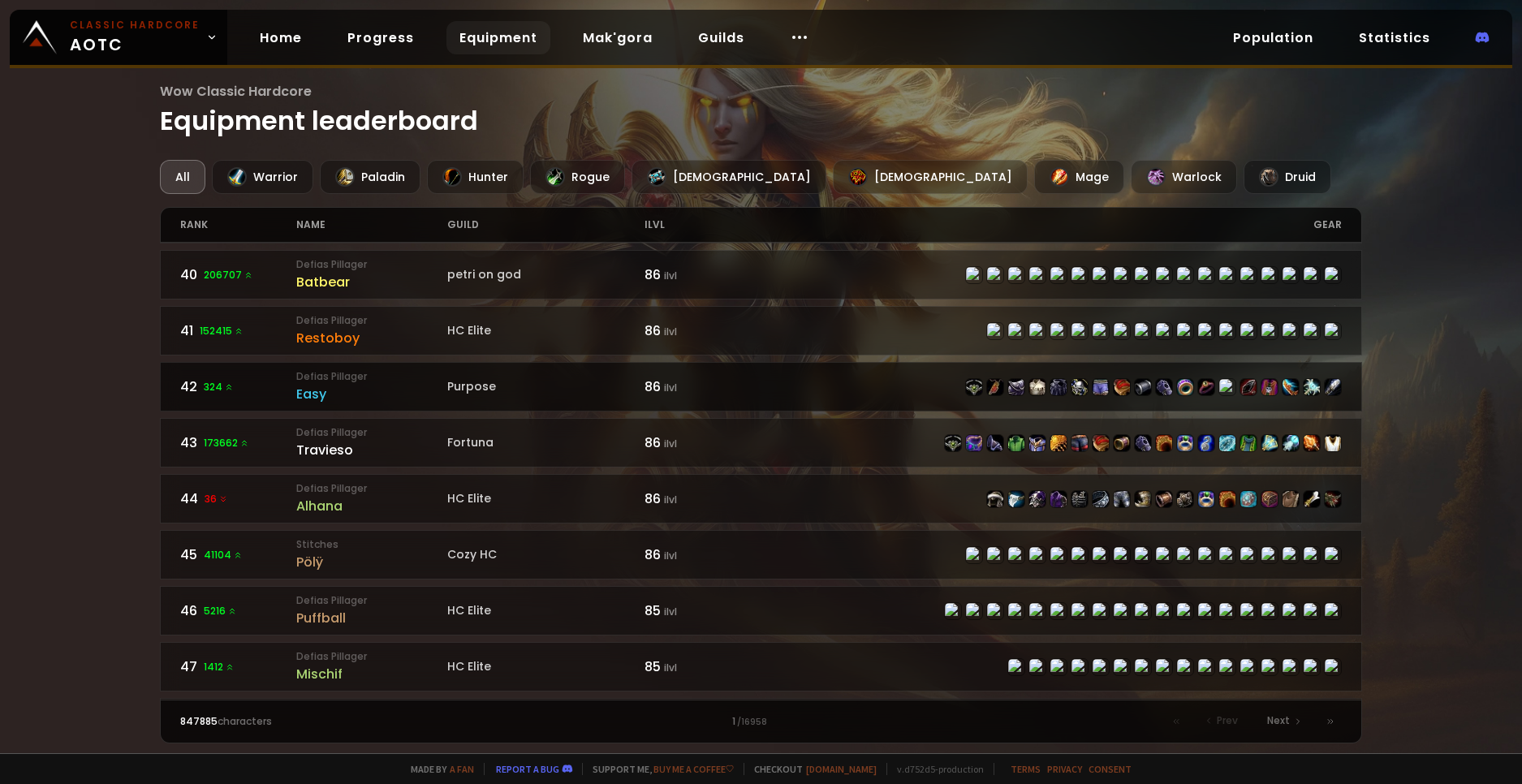
scroll to position [2191, 0]
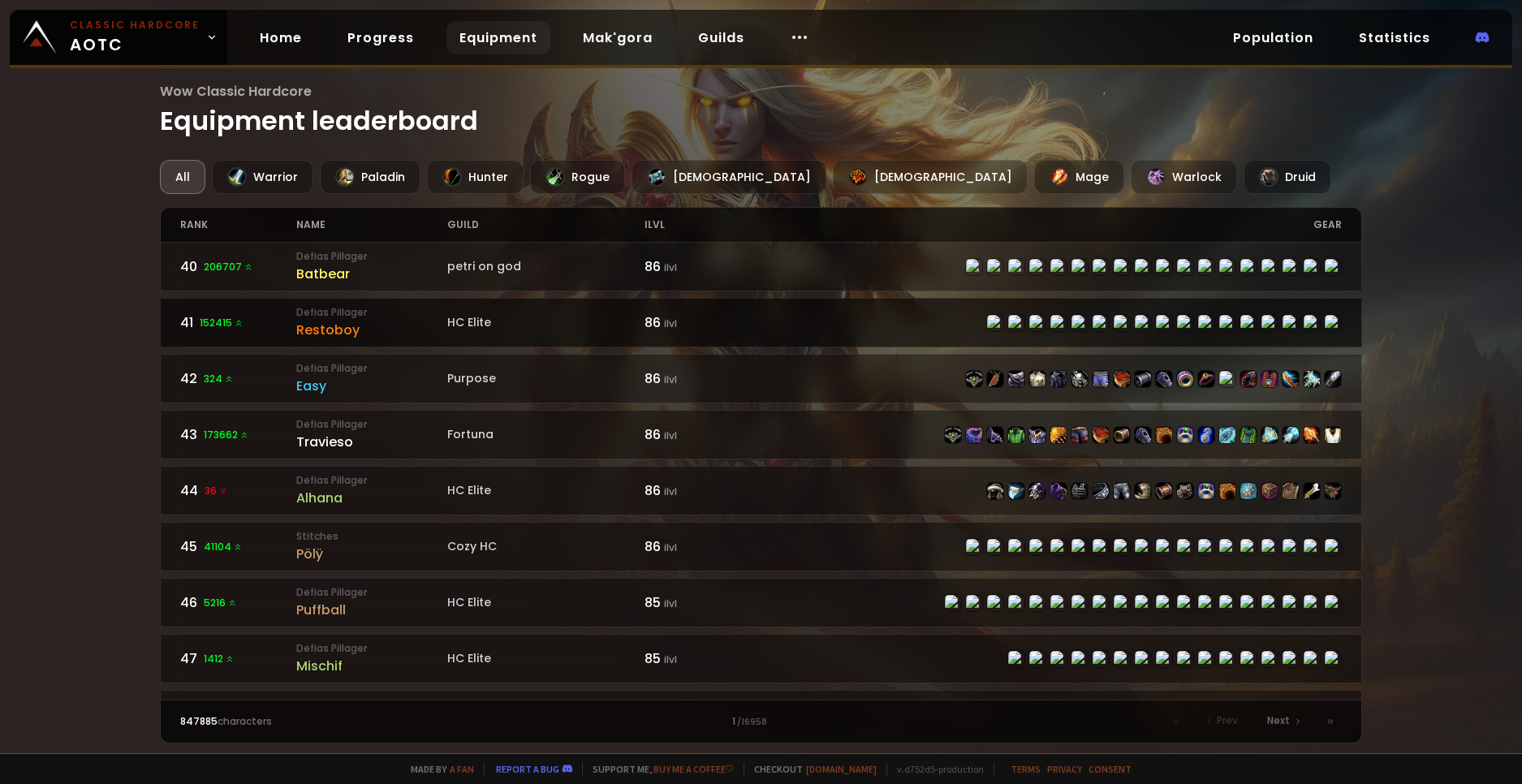
click at [381, 310] on small "Defias Pillager" at bounding box center [371, 312] width 151 height 15
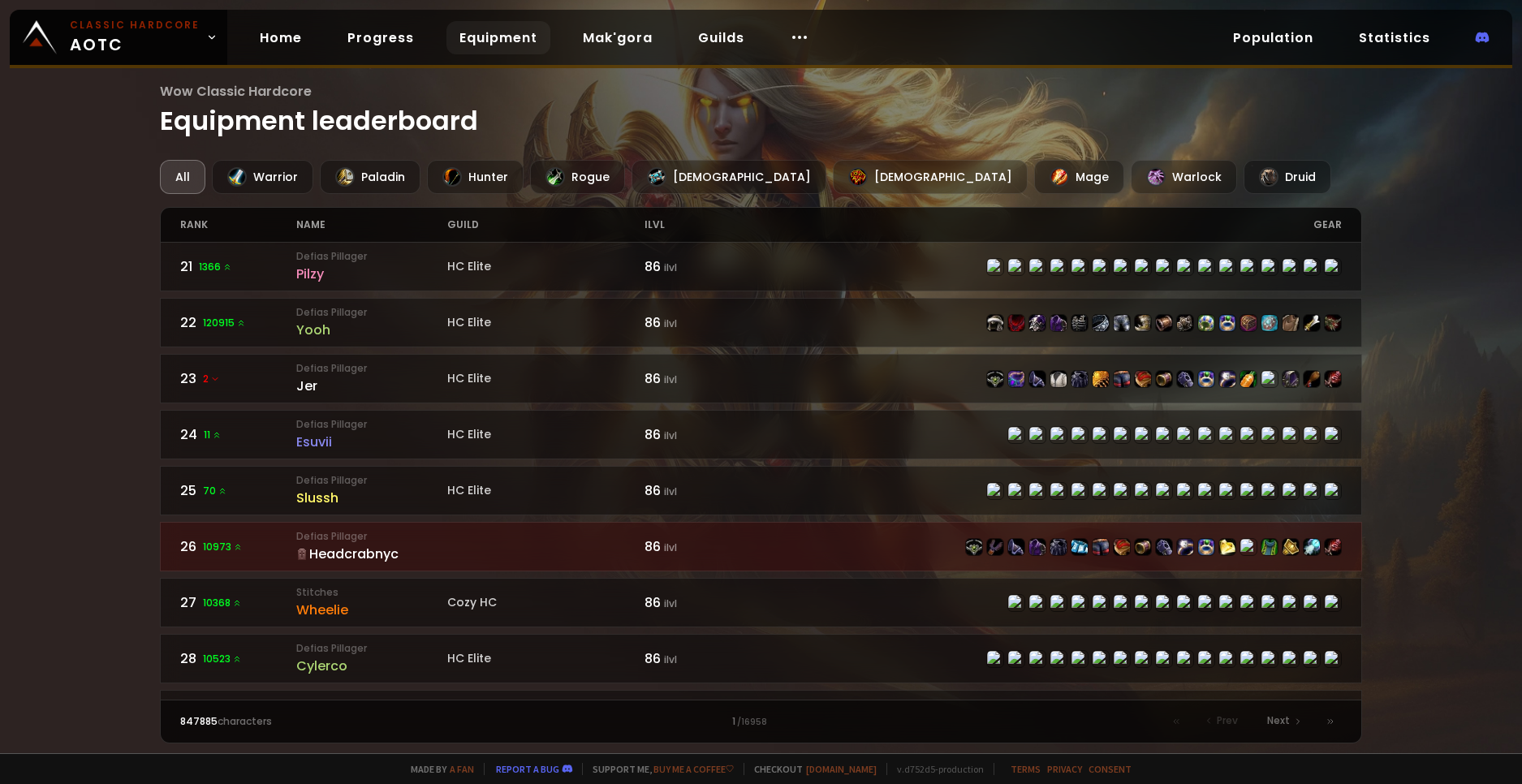
scroll to position [1137, 0]
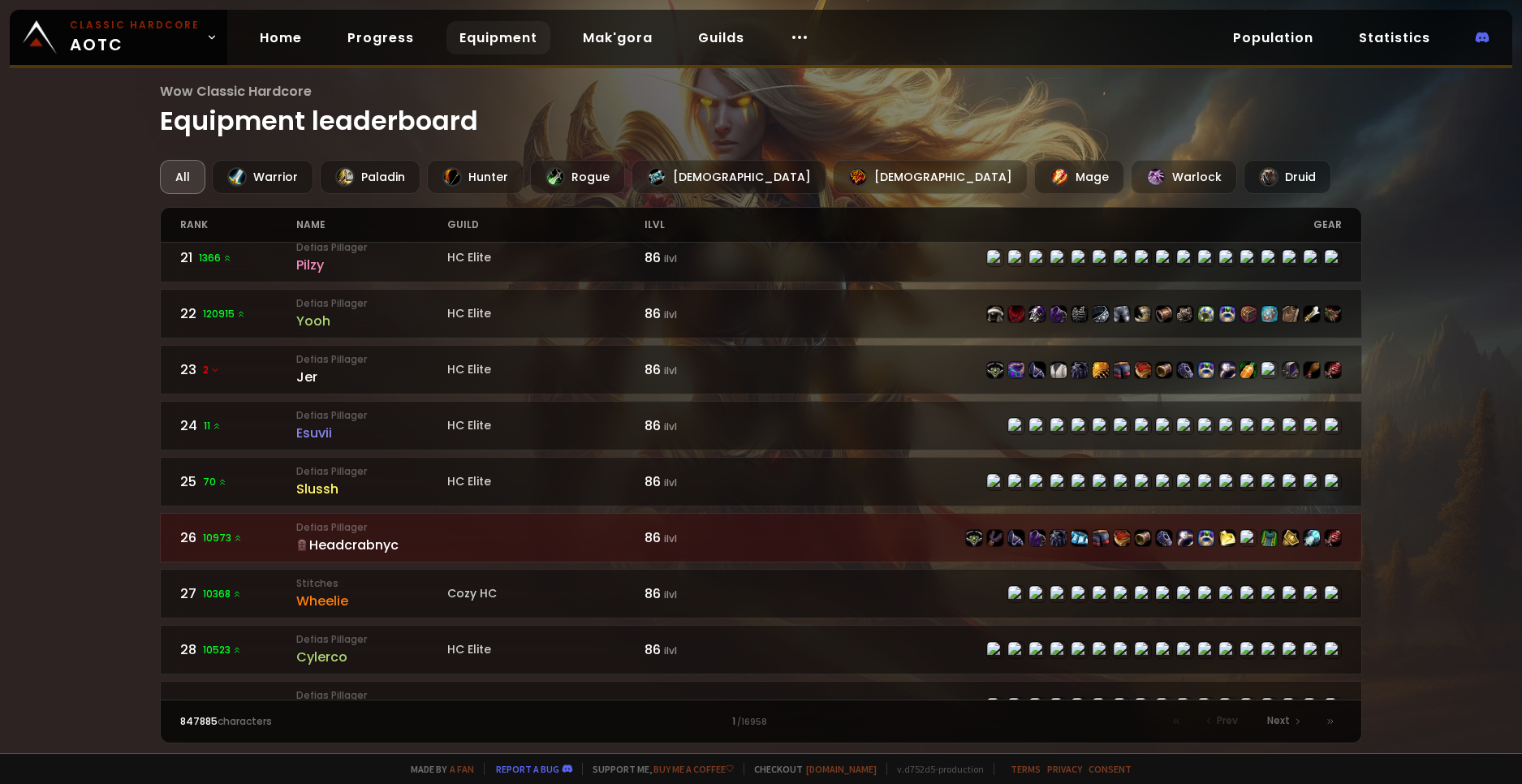
click at [1440, 232] on div "Wow Classic Hardcore Equipment leaderboard All Warrior Paladin Hunter Rogue Pri…" at bounding box center [761, 376] width 1522 height 753
click at [458, 542] on link "26 10973 Defias Pillager Headcrabnyc 86 ilvl" at bounding box center [761, 538] width 1202 height 50
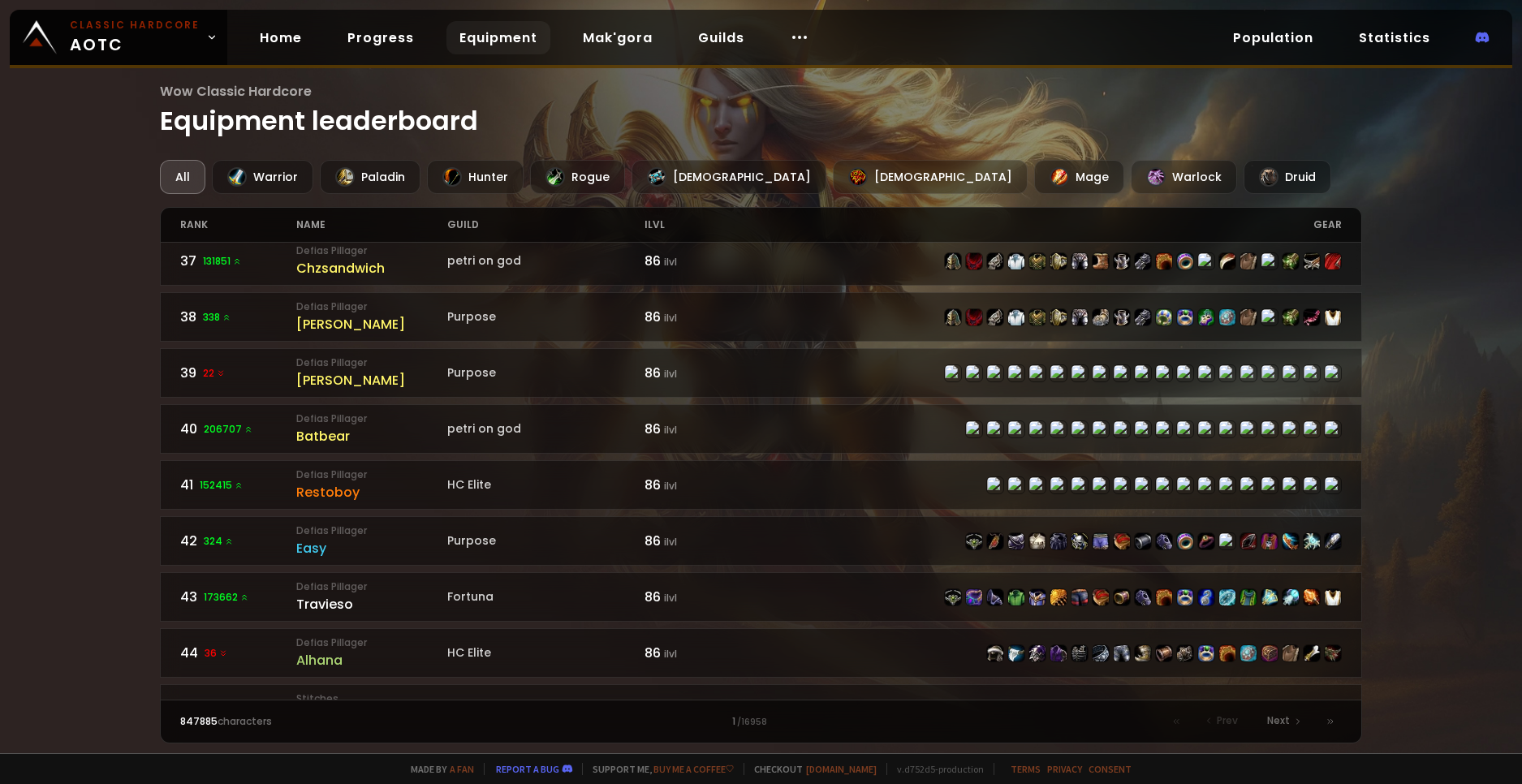
scroll to position [2349, 0]
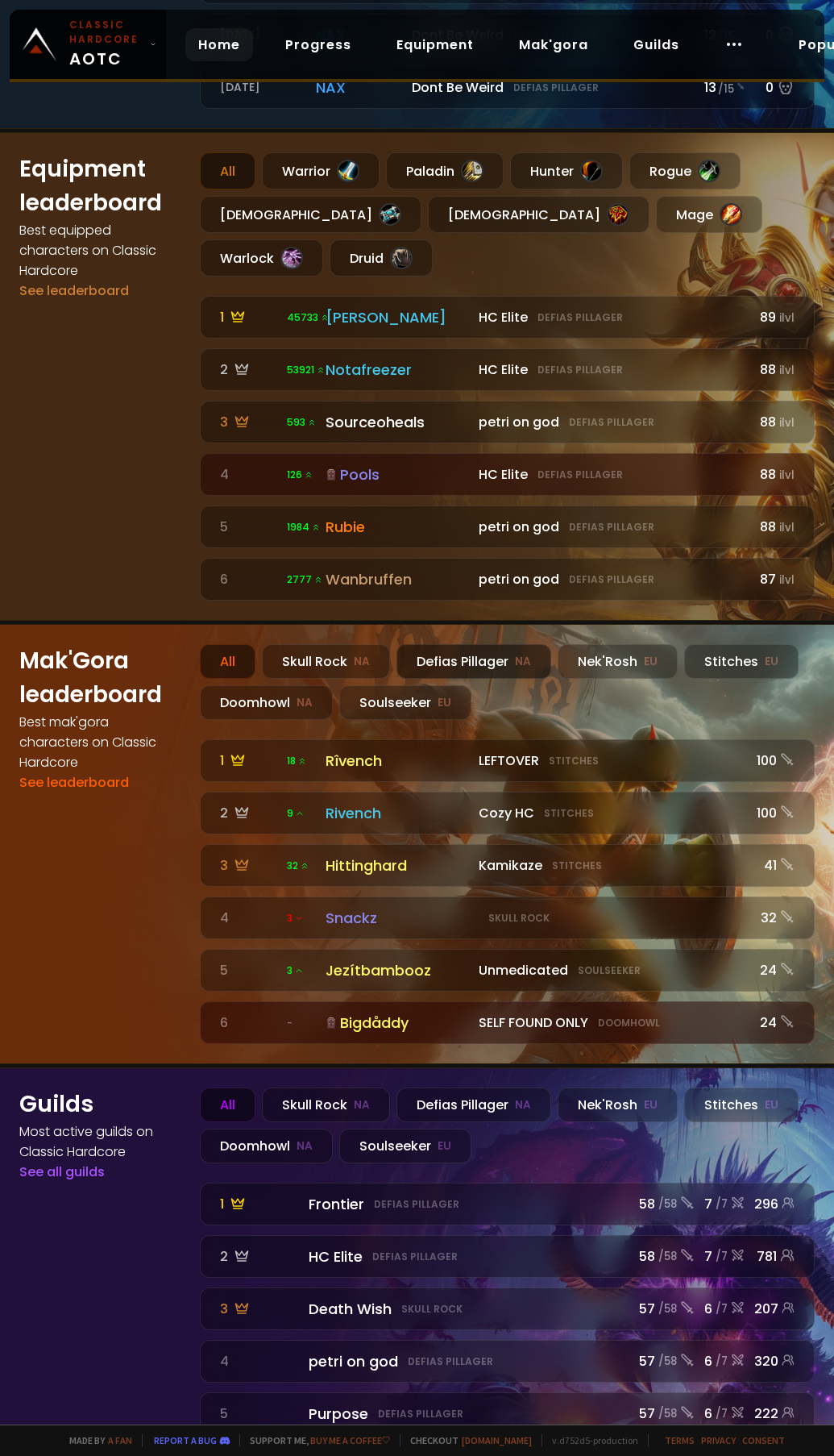
scroll to position [1484, 0]
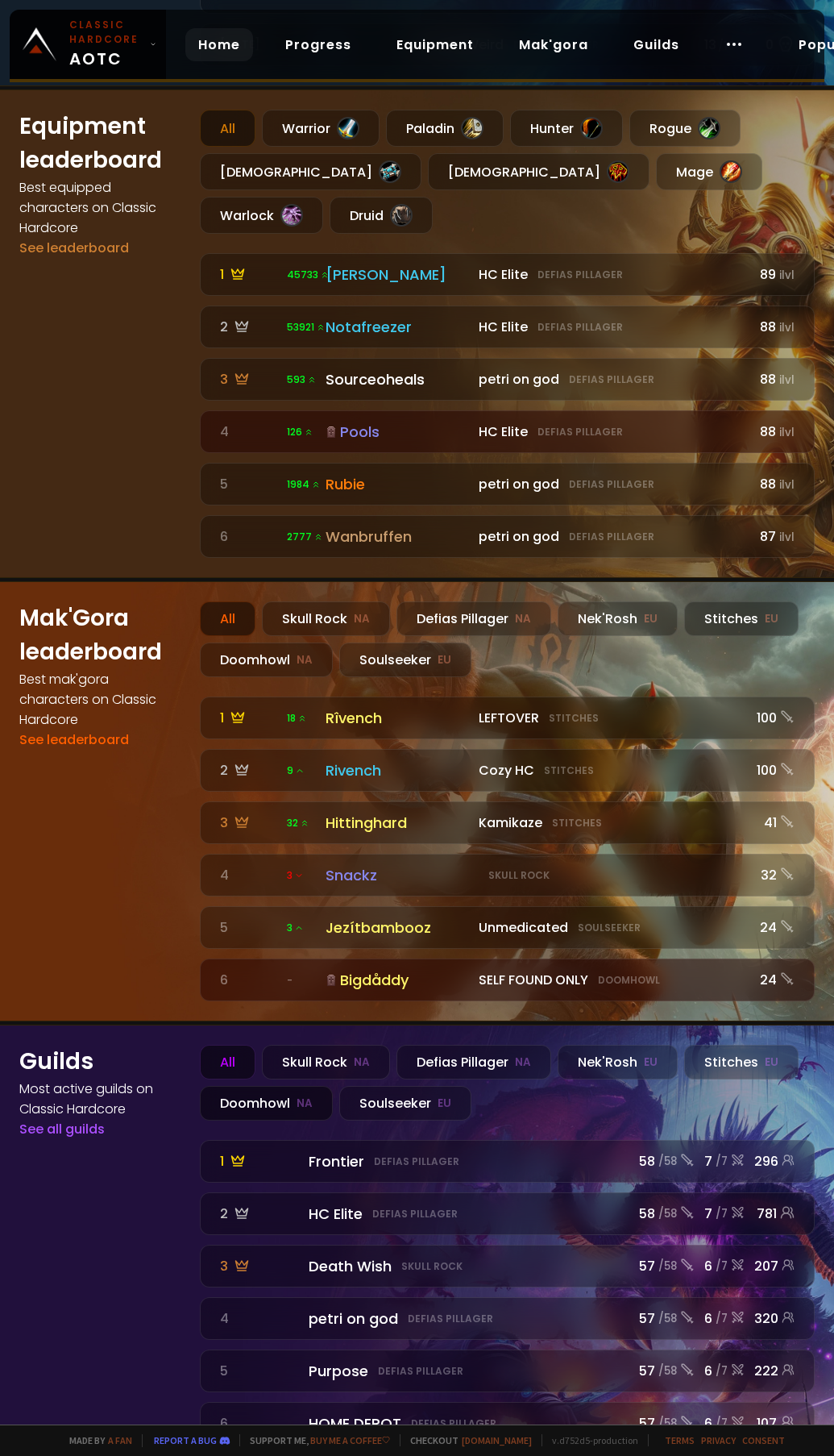
click at [268, 788] on div "Doomhowl NA" at bounding box center [266, 1103] width 133 height 35
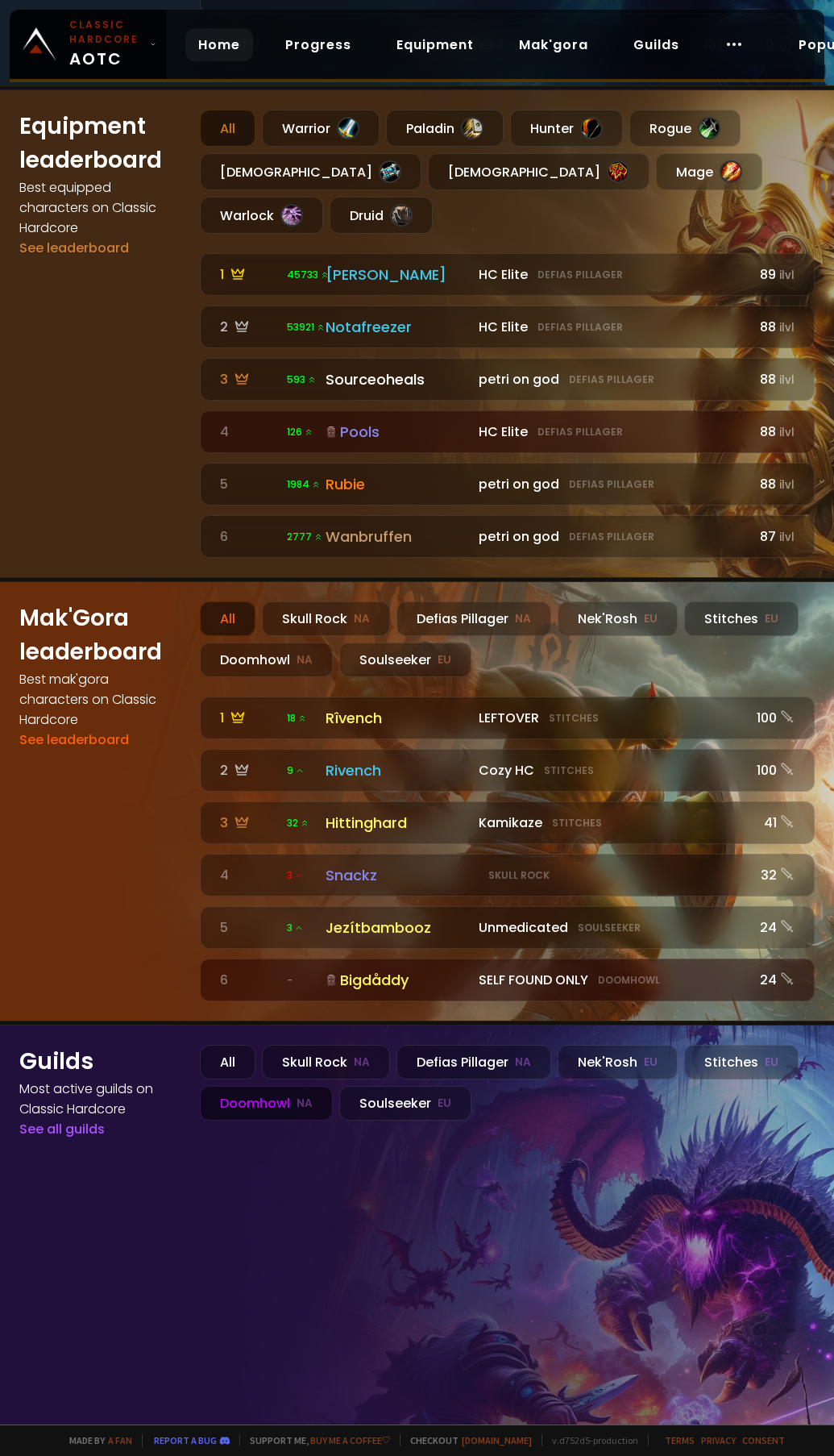
click at [257, 788] on div "Doomhowl NA" at bounding box center [266, 1103] width 133 height 35
click at [69, 788] on link "See all guilds" at bounding box center [62, 1128] width 85 height 18
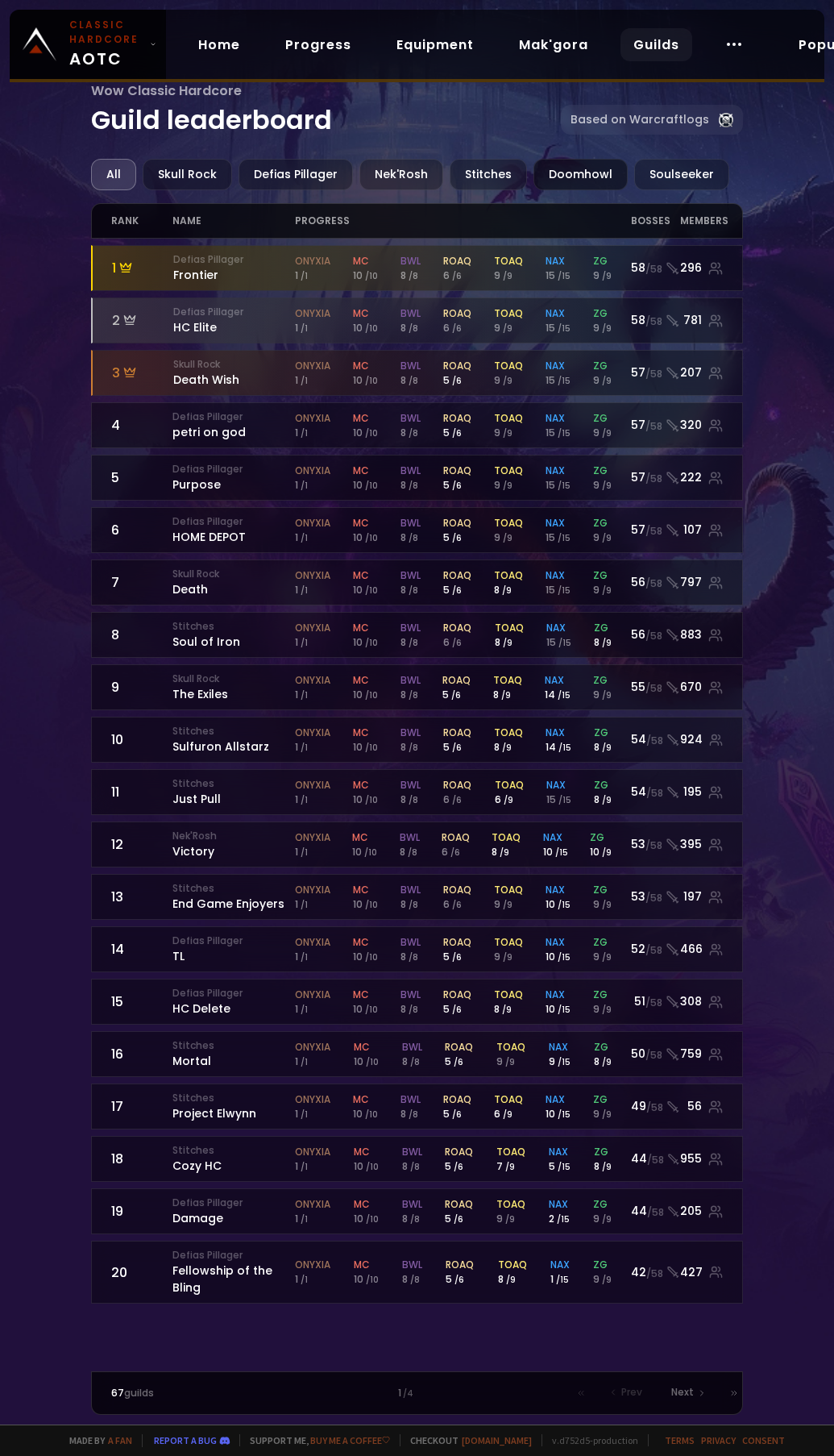
click at [554, 172] on div "Doomhowl" at bounding box center [581, 174] width 94 height 31
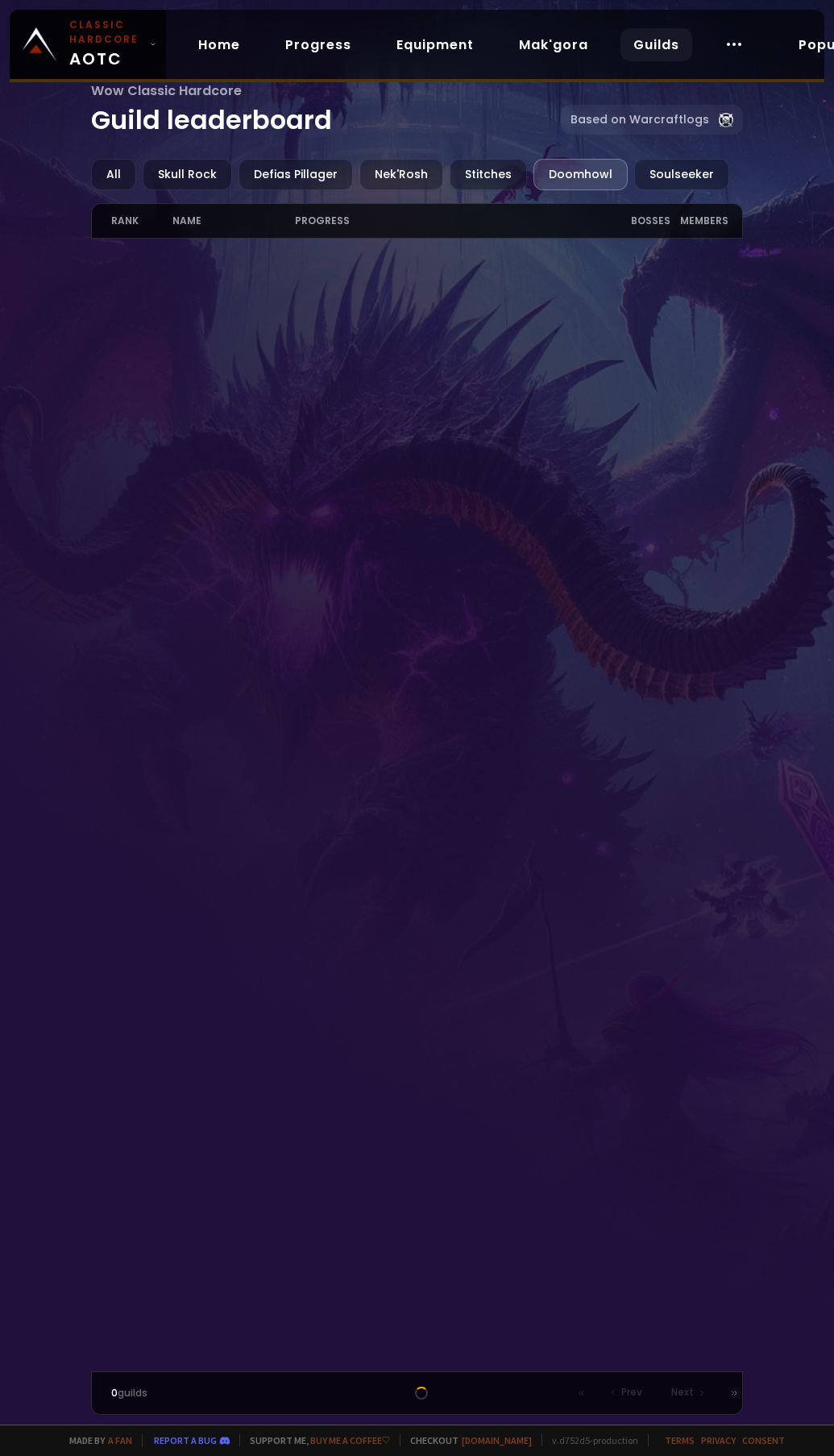
click at [573, 176] on div "Doomhowl" at bounding box center [581, 174] width 94 height 31
click at [108, 168] on div "All" at bounding box center [113, 174] width 45 height 31
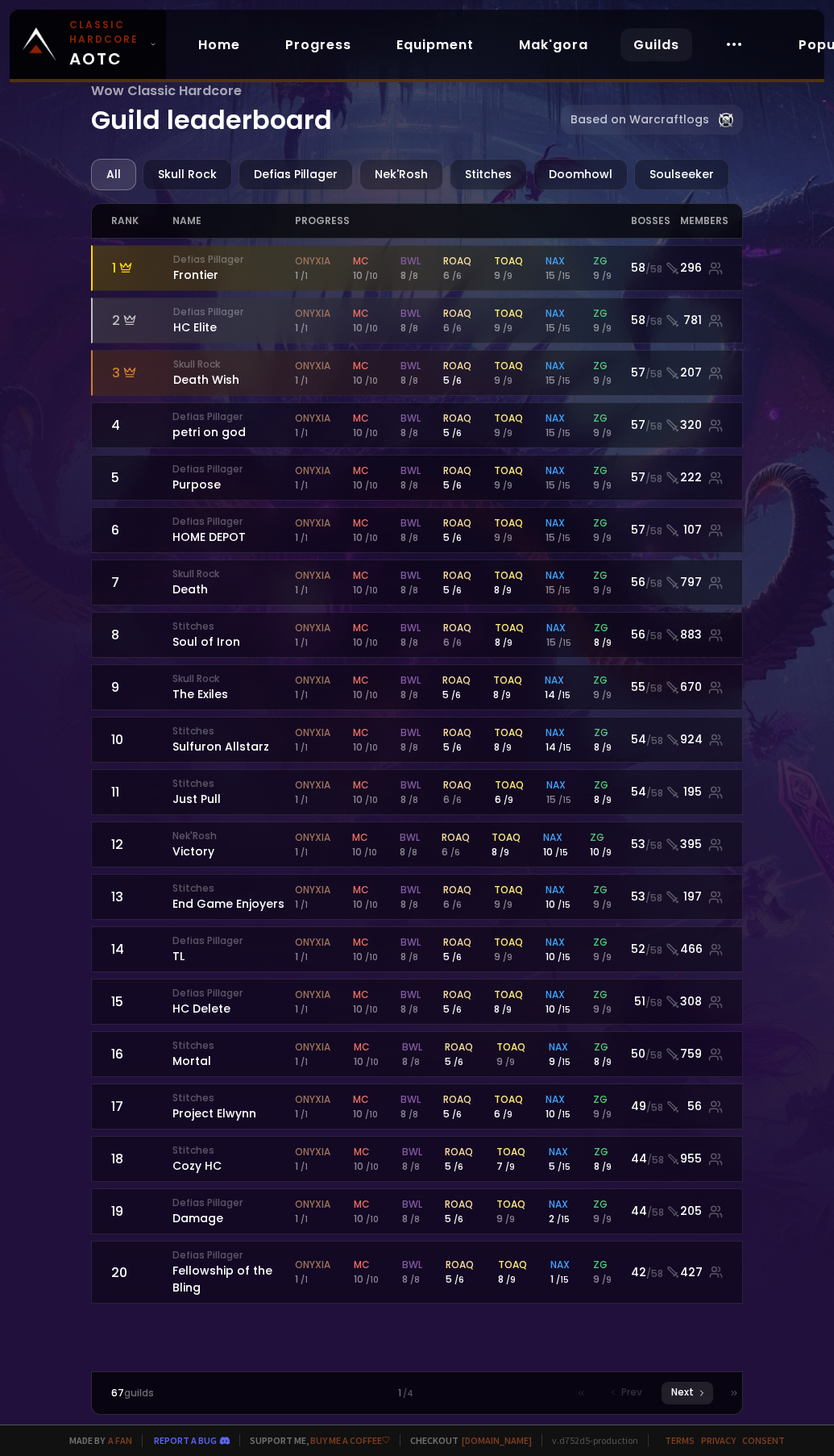
click at [674, 788] on span "Next" at bounding box center [682, 1391] width 22 height 15
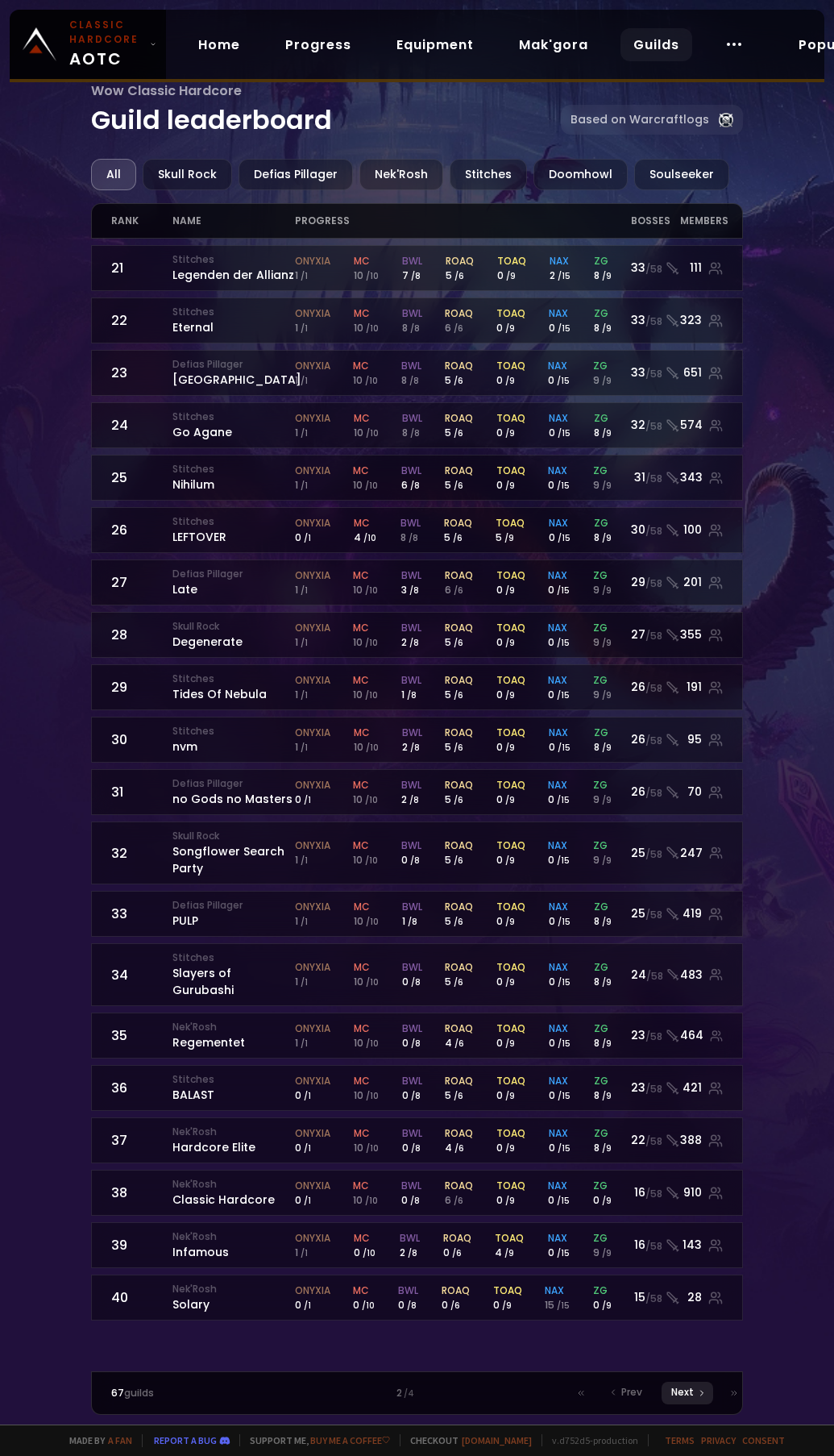
click at [674, 788] on span "Next" at bounding box center [682, 1391] width 22 height 15
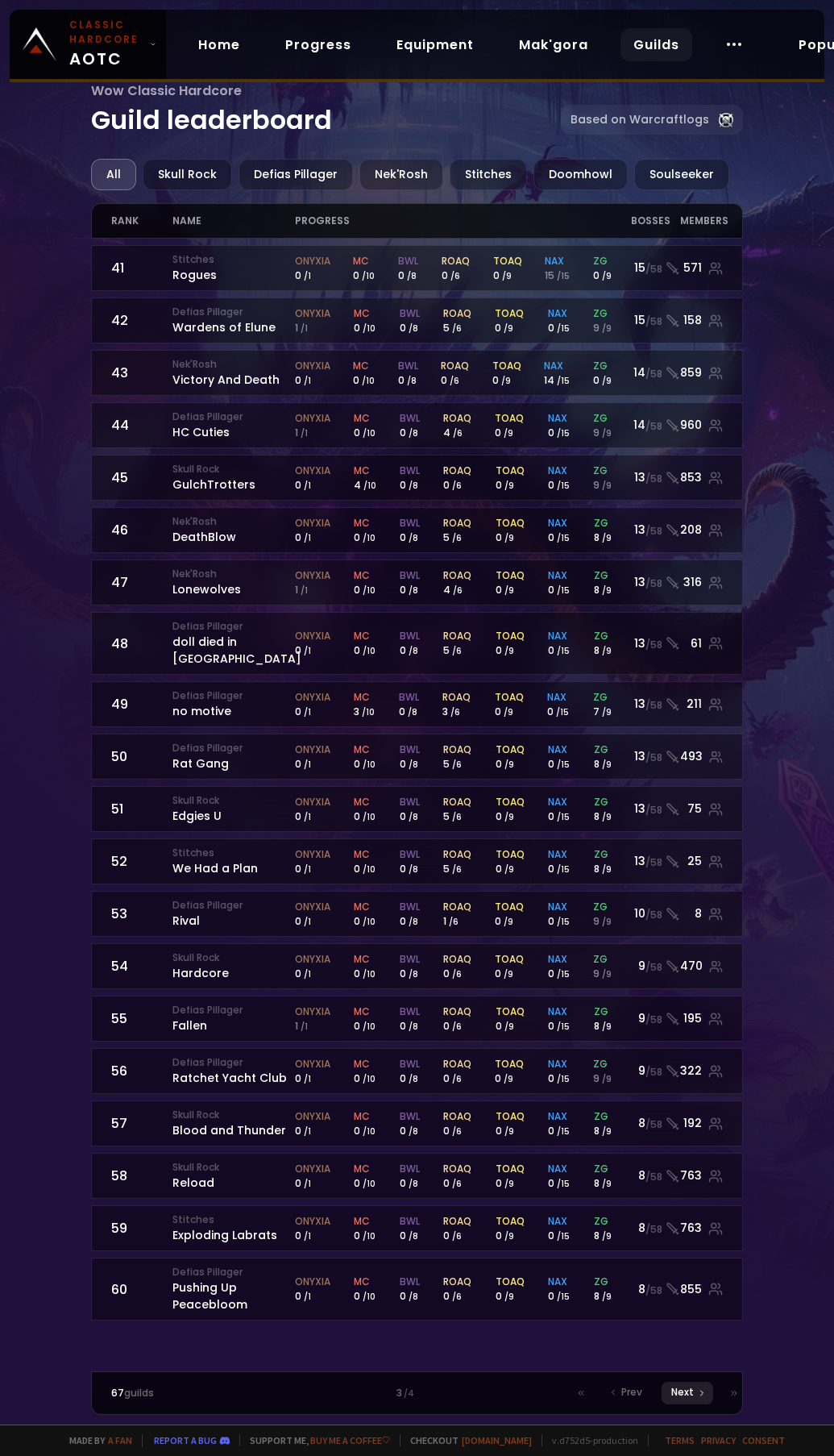
click at [674, 788] on span "Next" at bounding box center [682, 1391] width 22 height 15
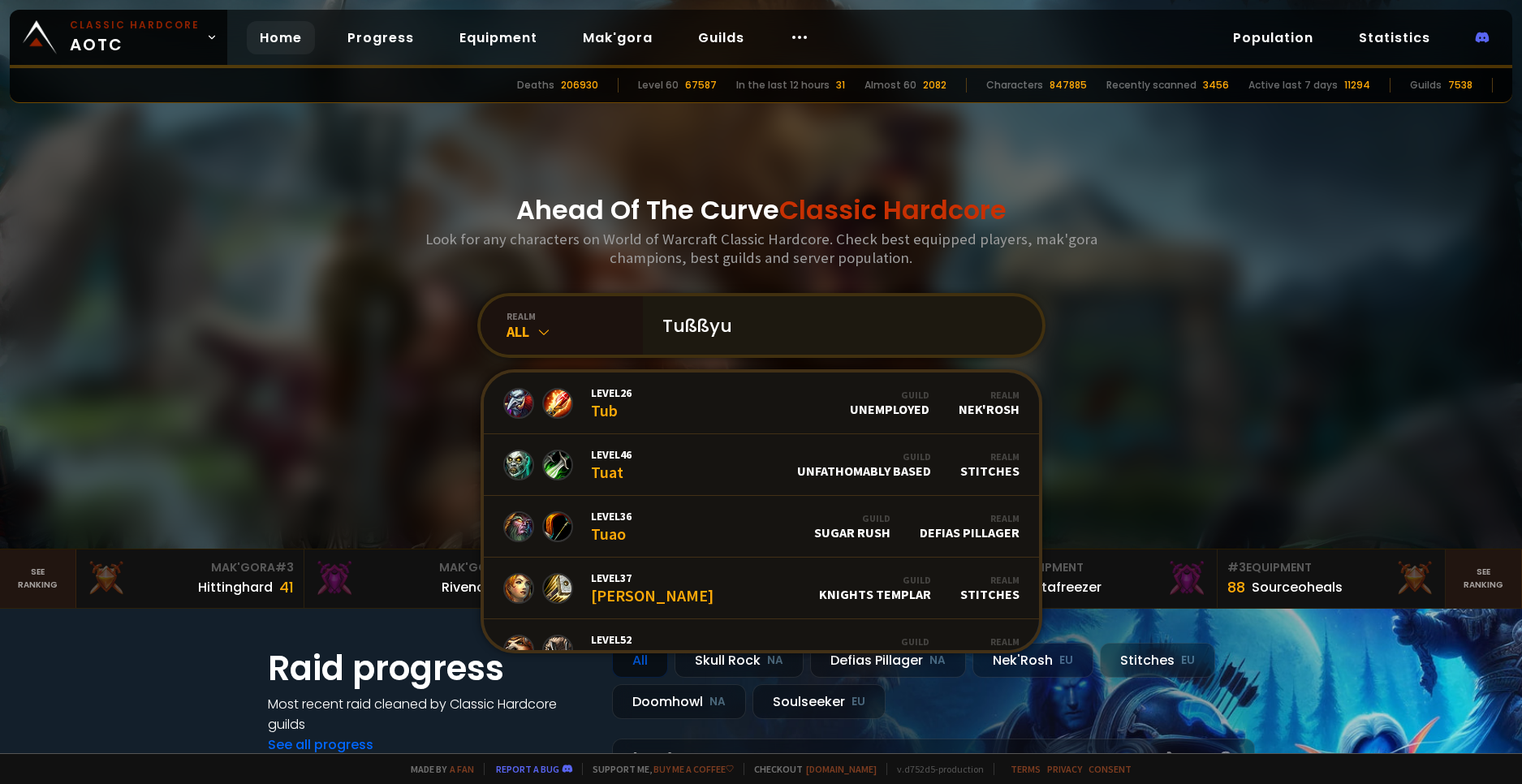
type input "Tußßy"
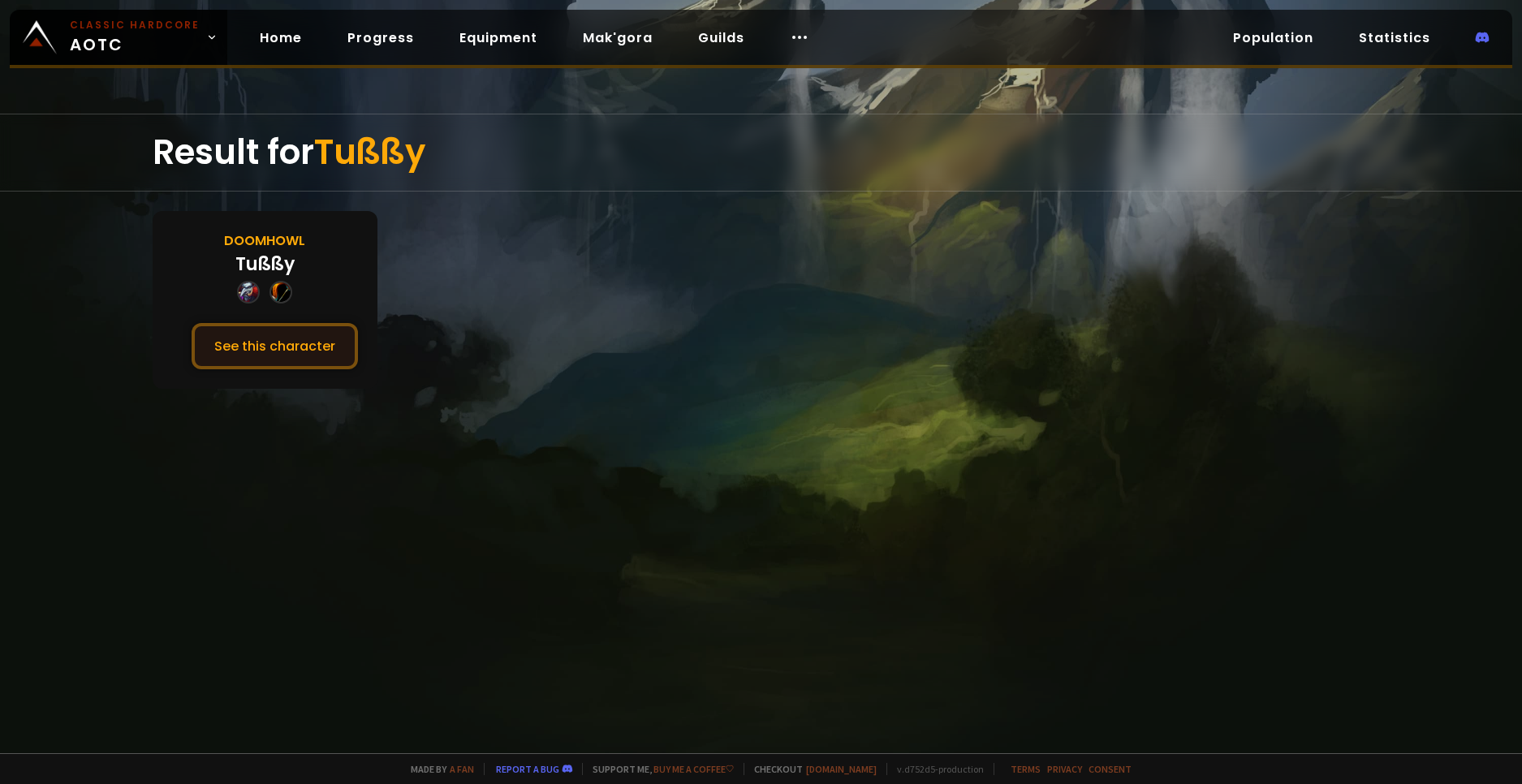
click at [294, 349] on button "See this character" at bounding box center [275, 346] width 167 height 46
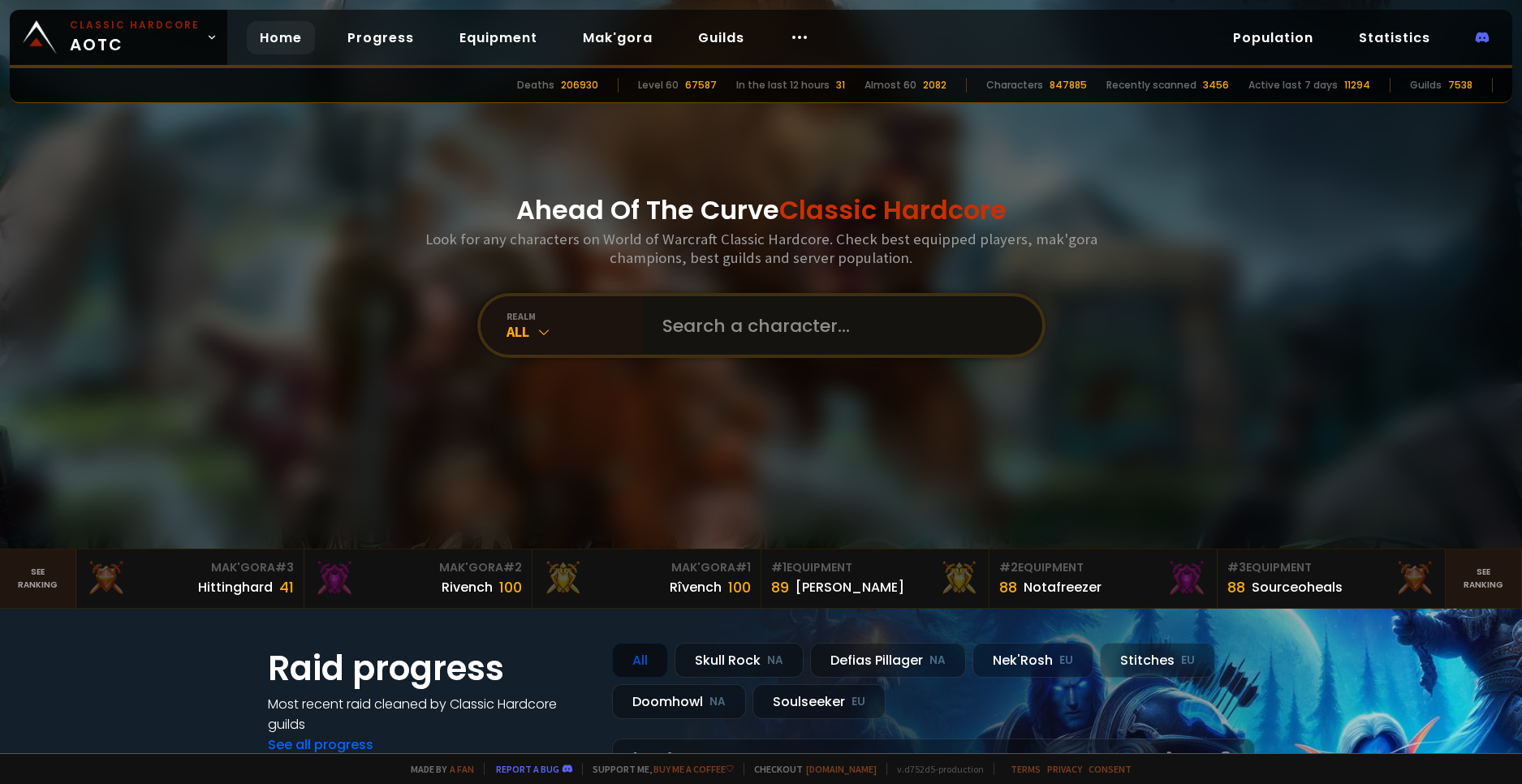
click at [741, 347] on input "text" at bounding box center [838, 325] width 370 height 58
paste input "ß"
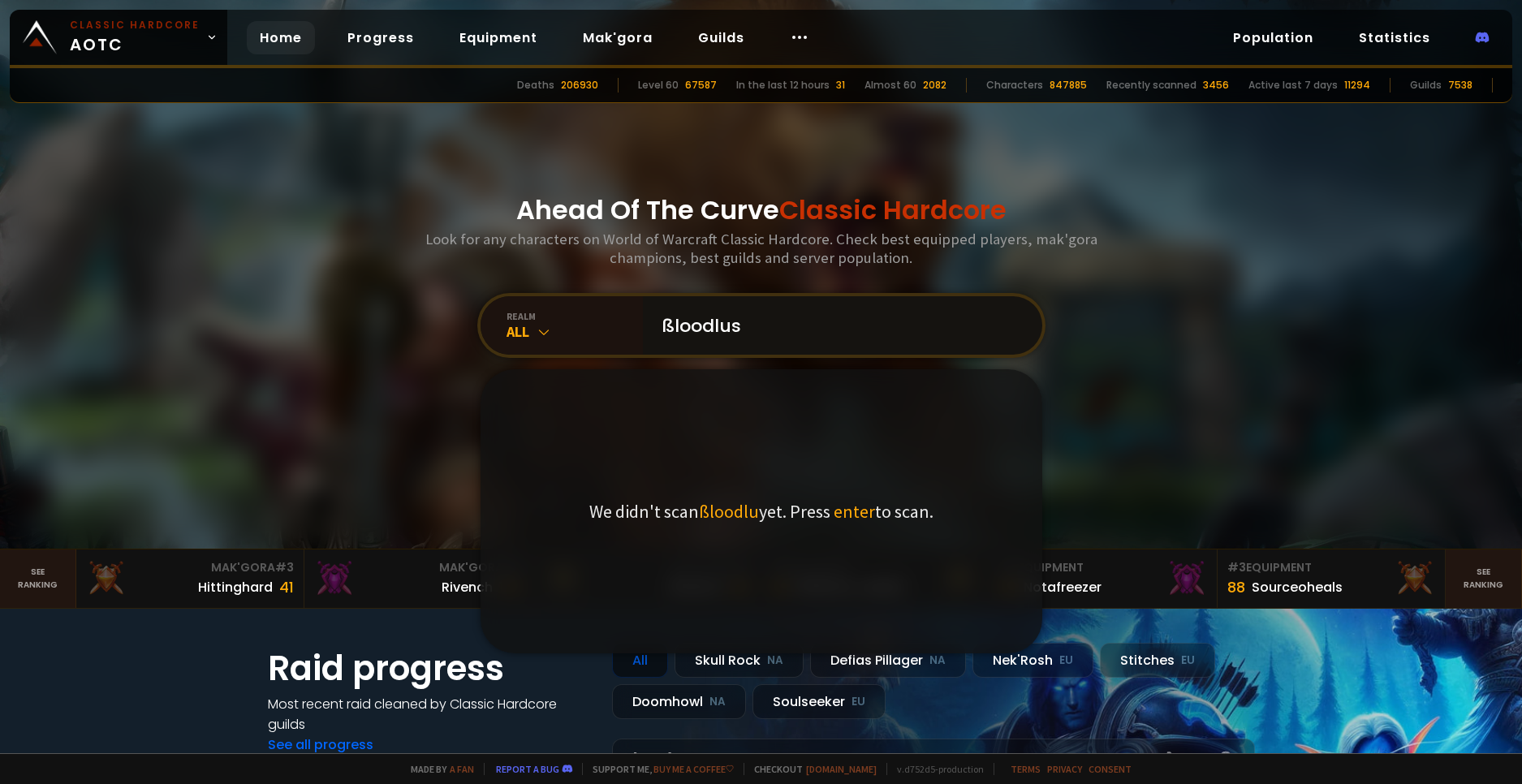
type input "ßloodlust"
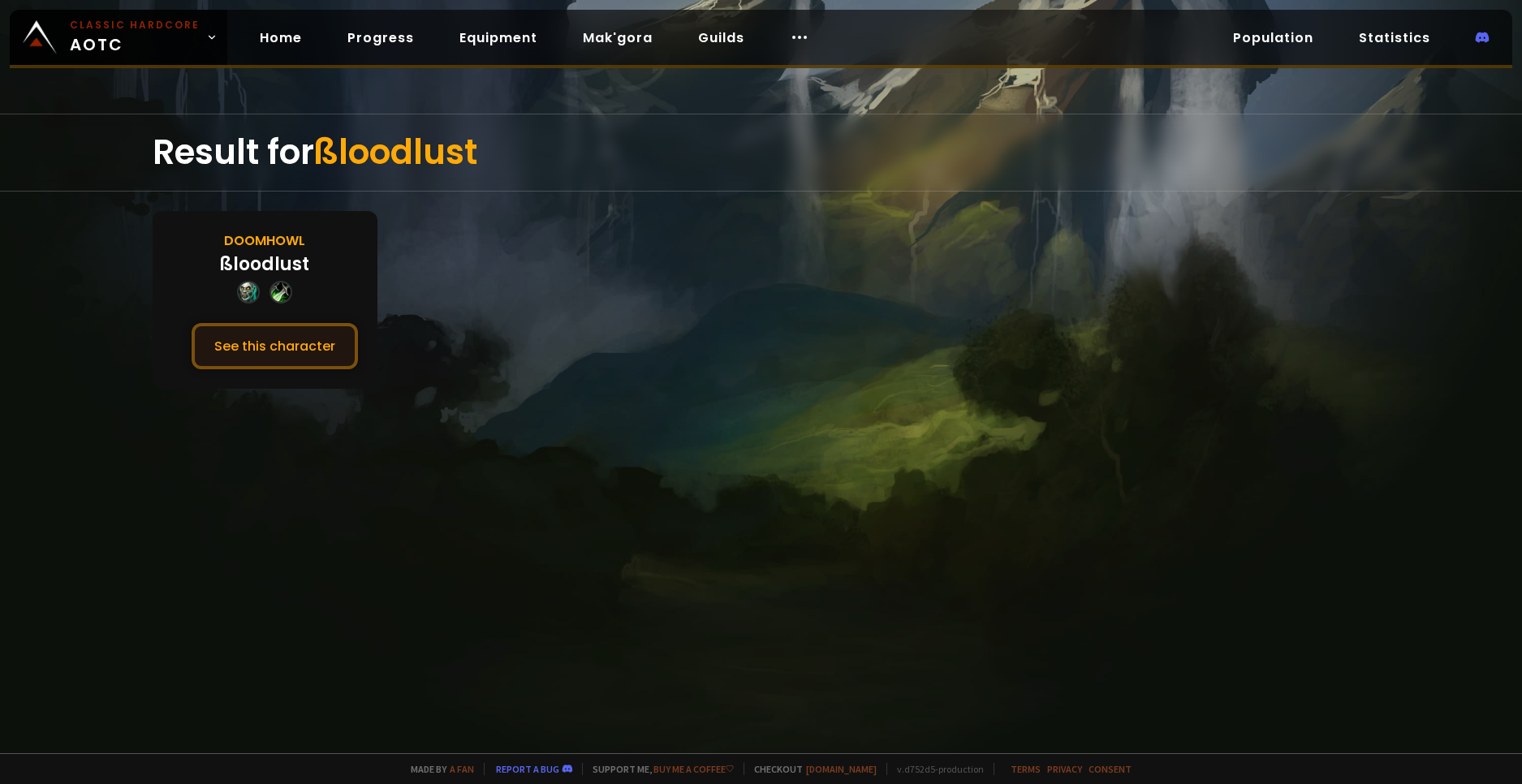
click at [306, 338] on button "See this character" at bounding box center [275, 346] width 167 height 46
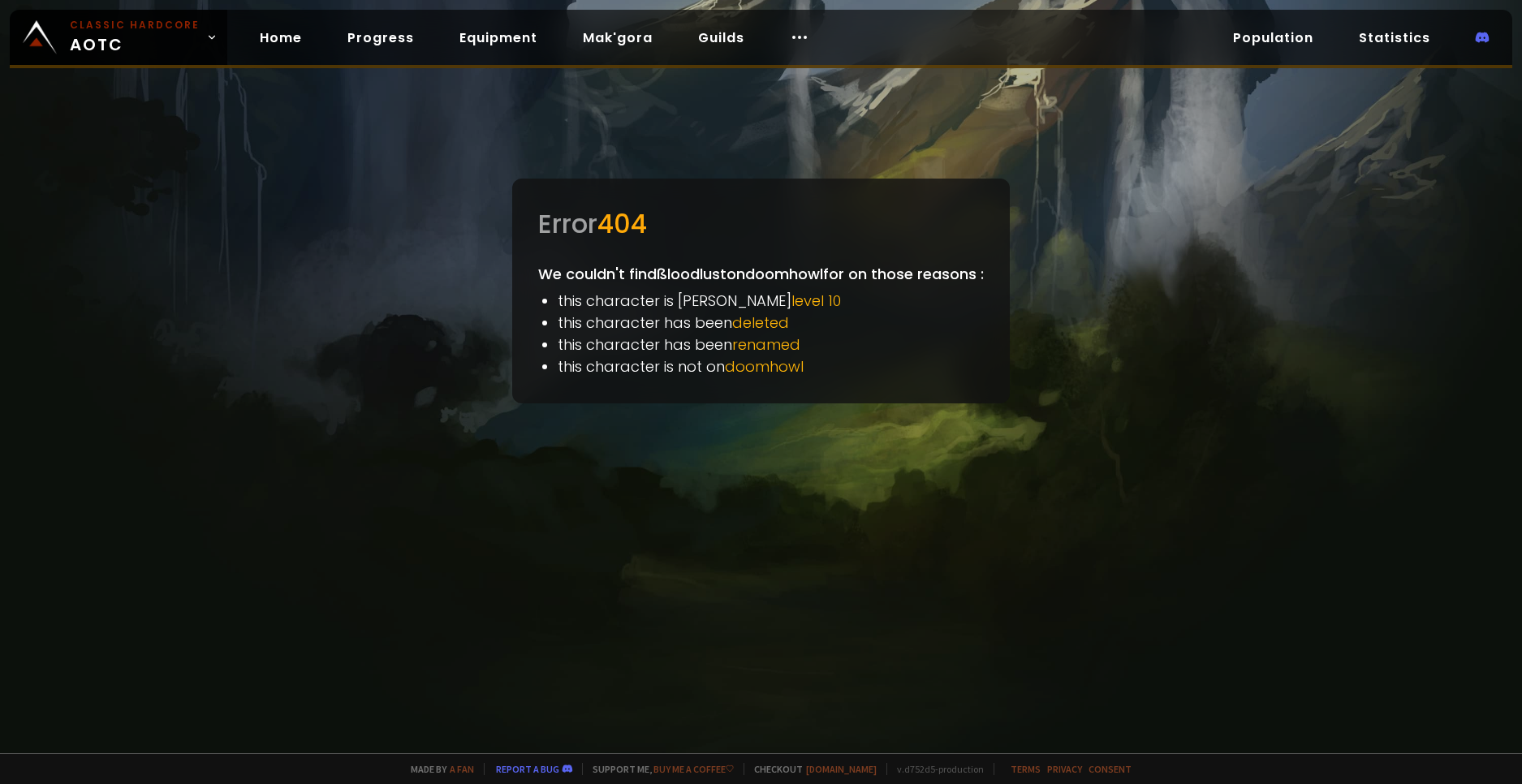
click at [1462, 202] on div at bounding box center [761, 392] width 1522 height 784
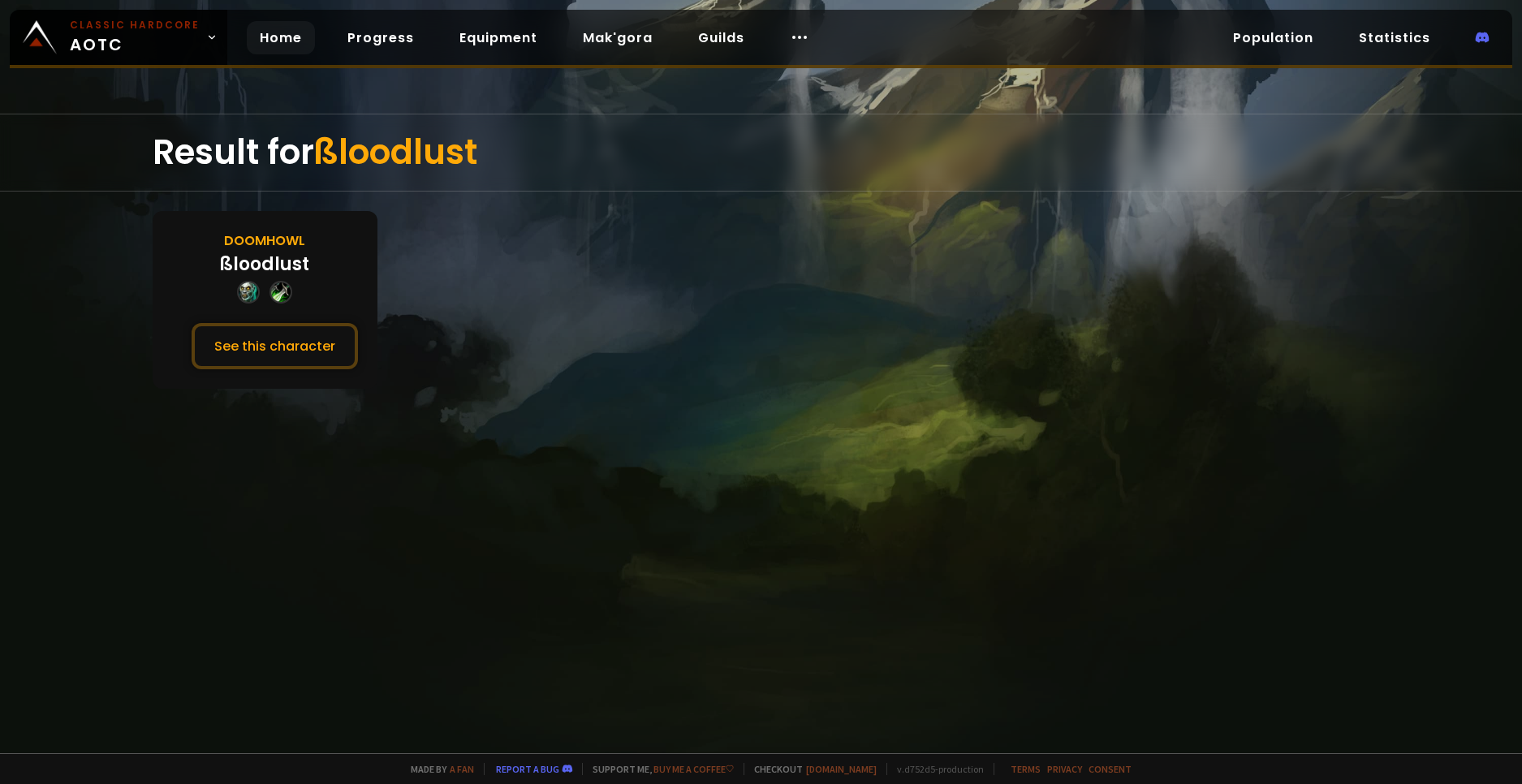
click at [270, 33] on link "Home" at bounding box center [281, 38] width 68 height 33
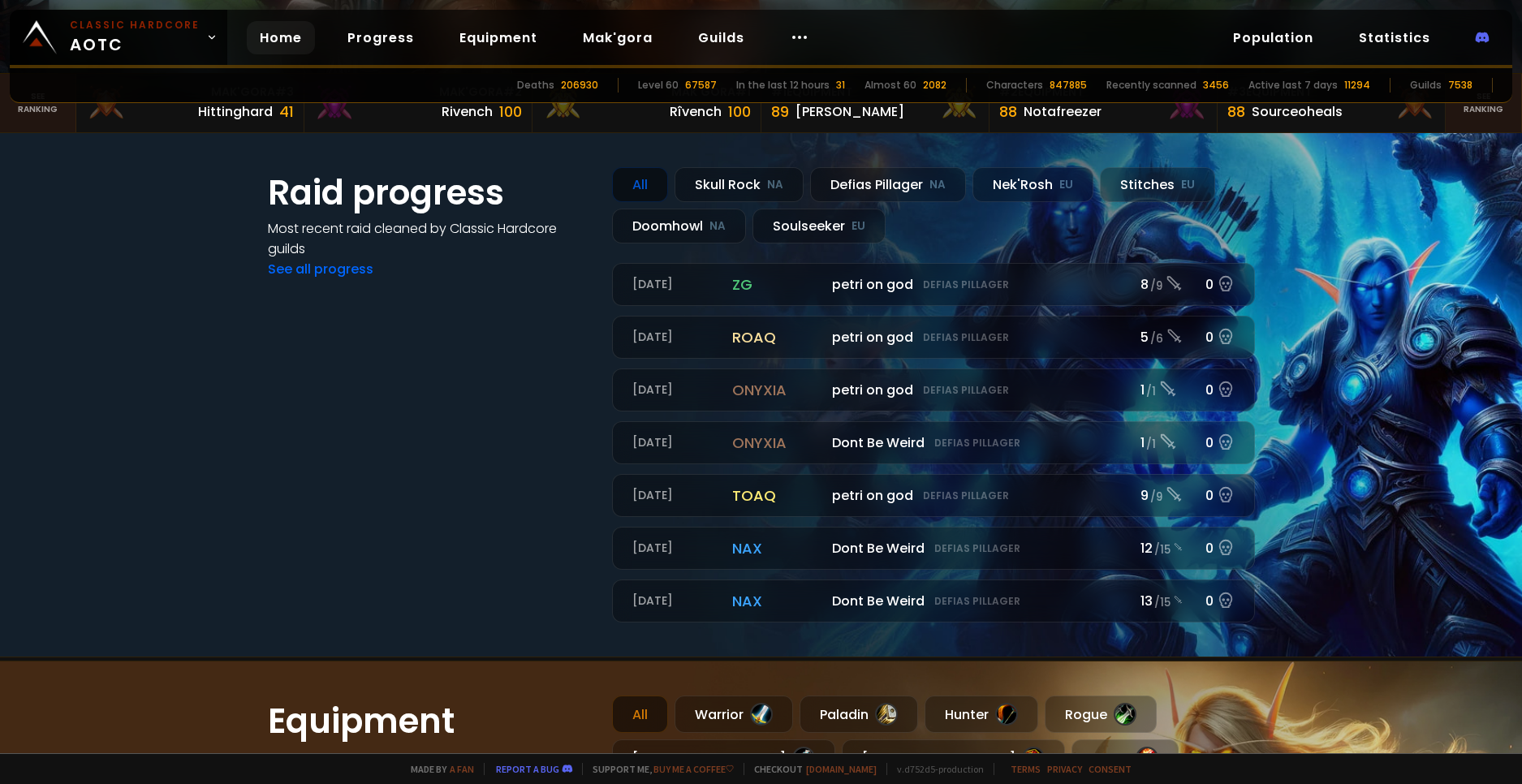
scroll to position [568, 0]
